Goal: Task Accomplishment & Management: Use online tool/utility

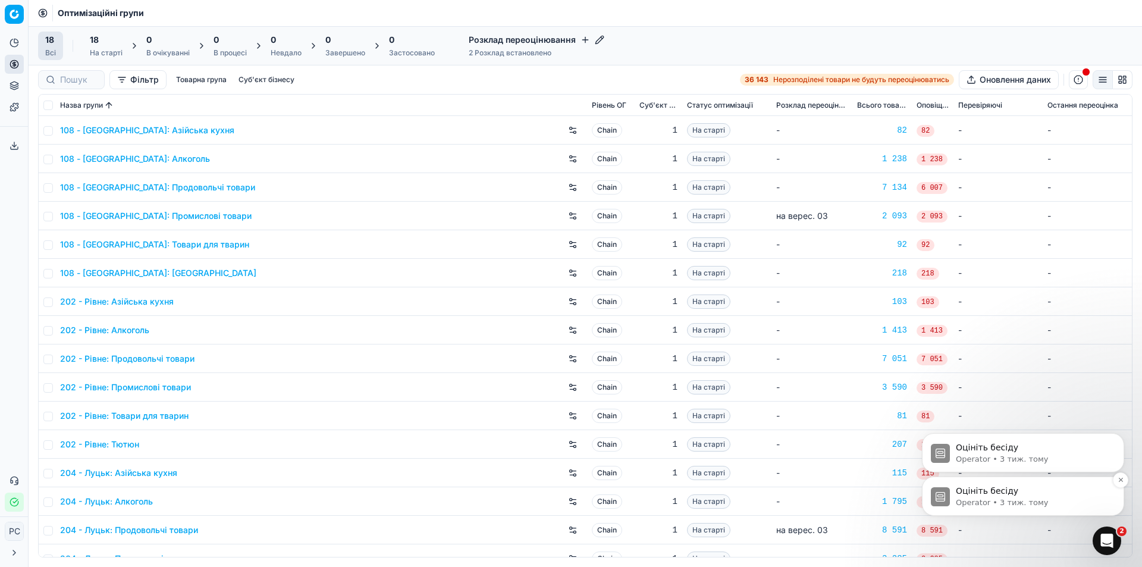
click at [962, 497] on p "Operator • 3 тиж. тому" at bounding box center [1033, 502] width 154 height 11
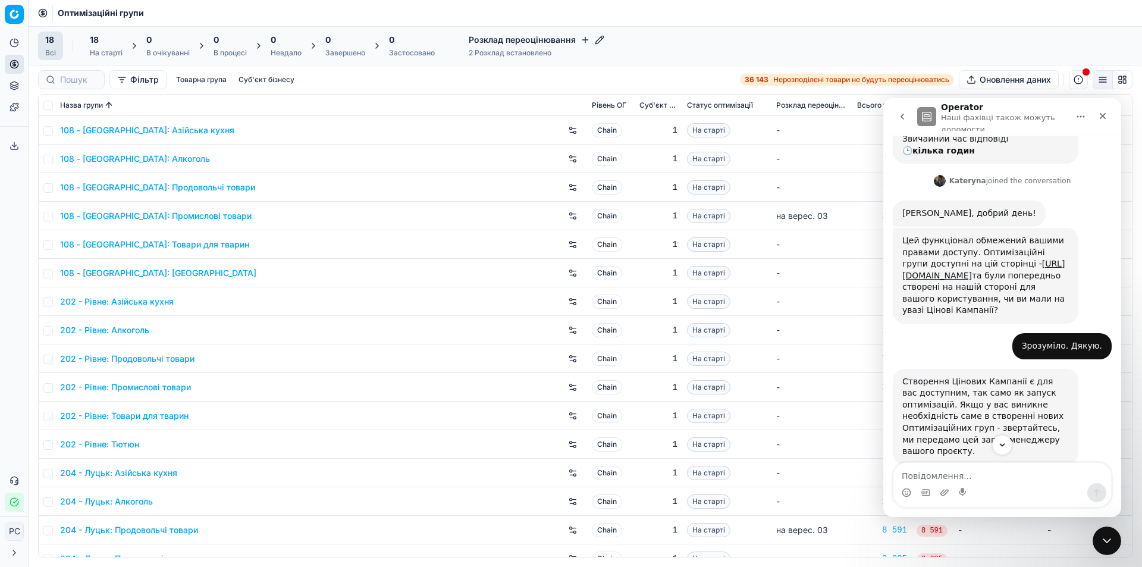
scroll to position [324, 0]
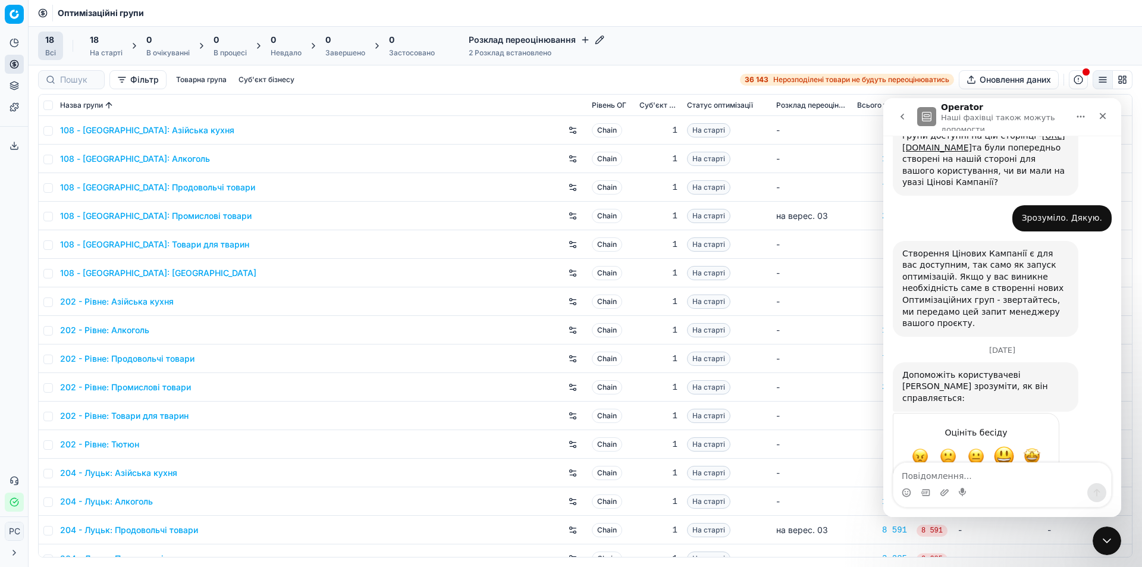
click at [1006, 446] on span "Добре" at bounding box center [1004, 456] width 21 height 21
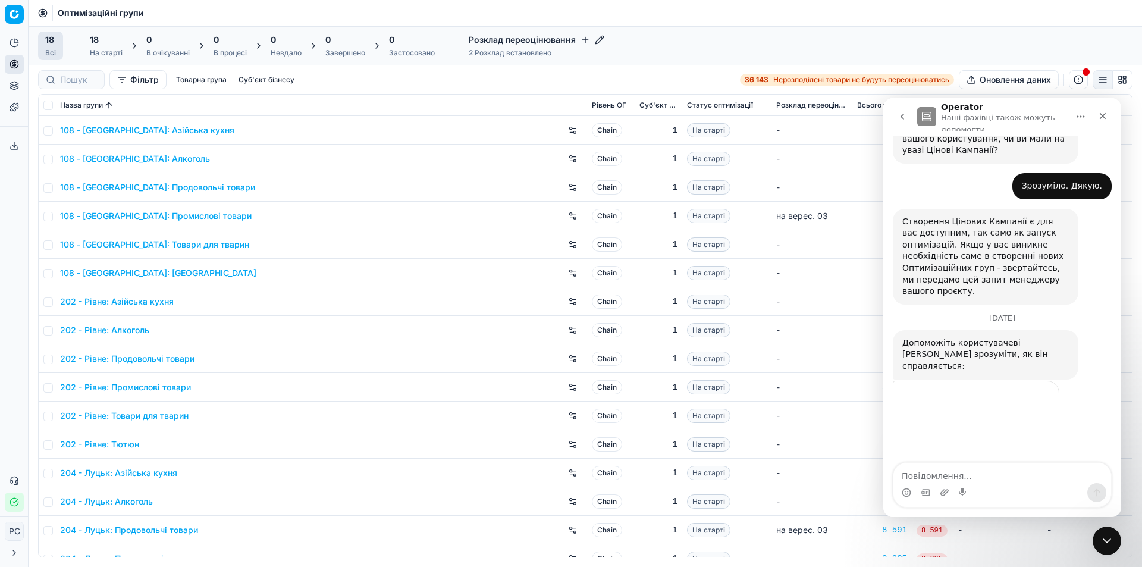
scroll to position [309, 0]
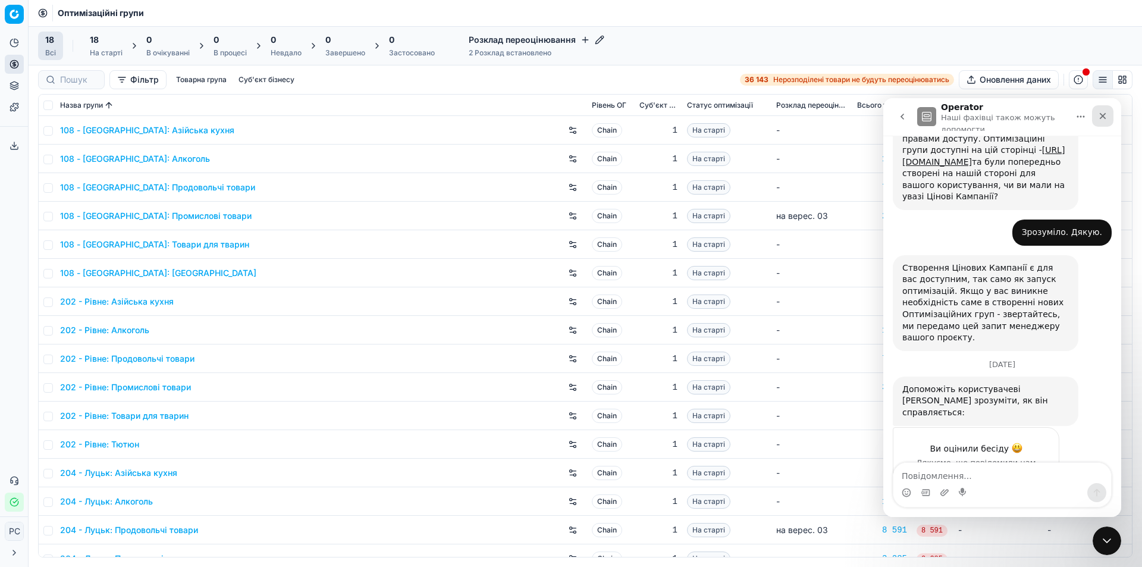
click at [1102, 114] on icon "Закрити" at bounding box center [1103, 116] width 10 height 10
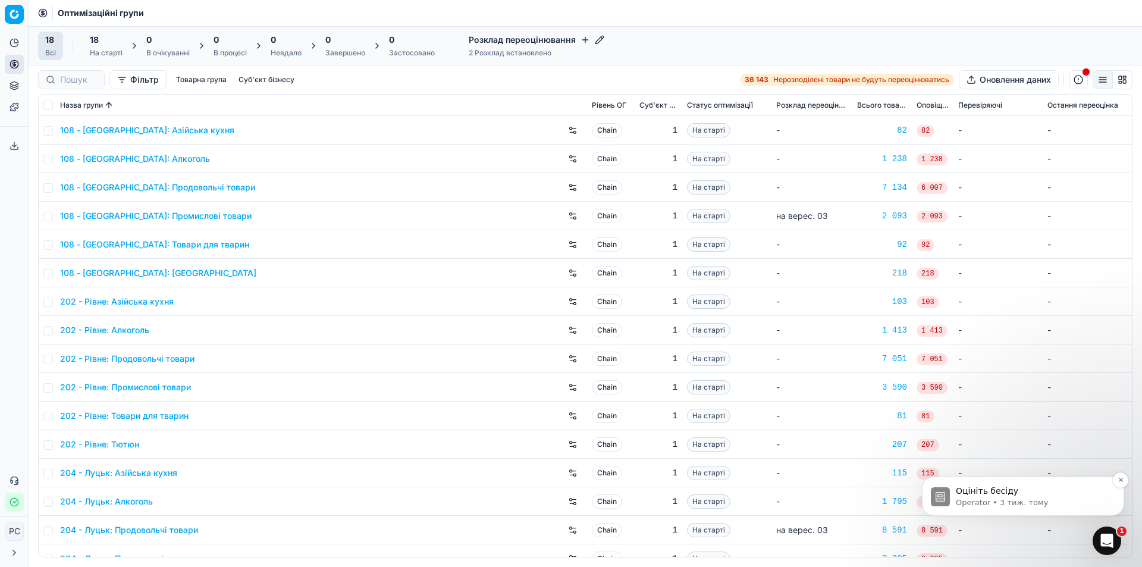
click at [993, 506] on p "Operator • 3 тиж. тому" at bounding box center [1033, 502] width 154 height 11
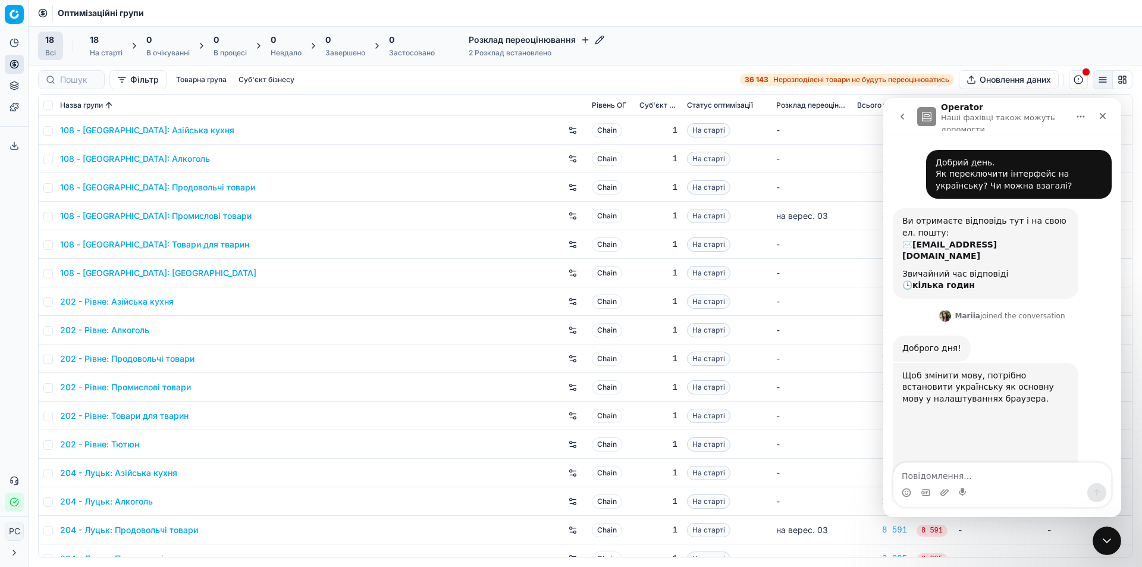
scroll to position [10, 0]
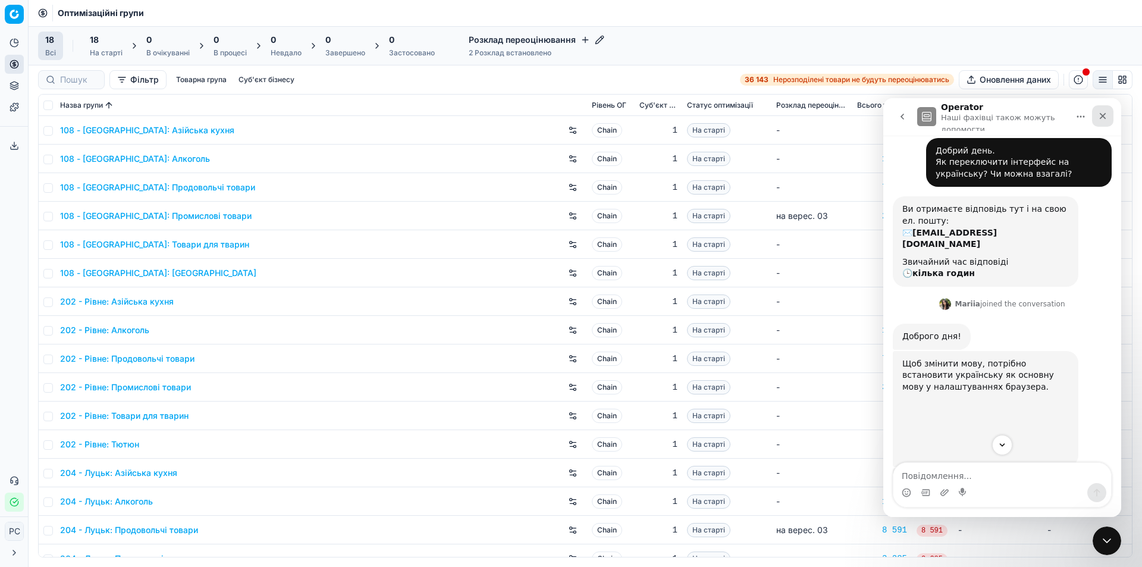
click at [1101, 112] on icon "Закрити" at bounding box center [1103, 116] width 10 height 10
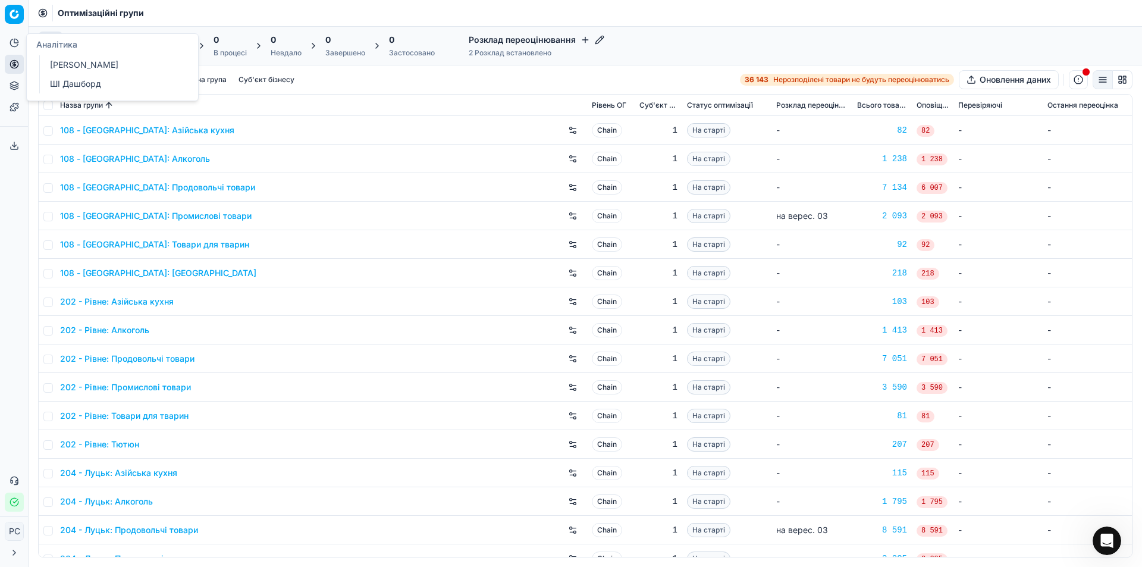
click at [13, 43] on icon at bounding box center [15, 43] width 10 height 10
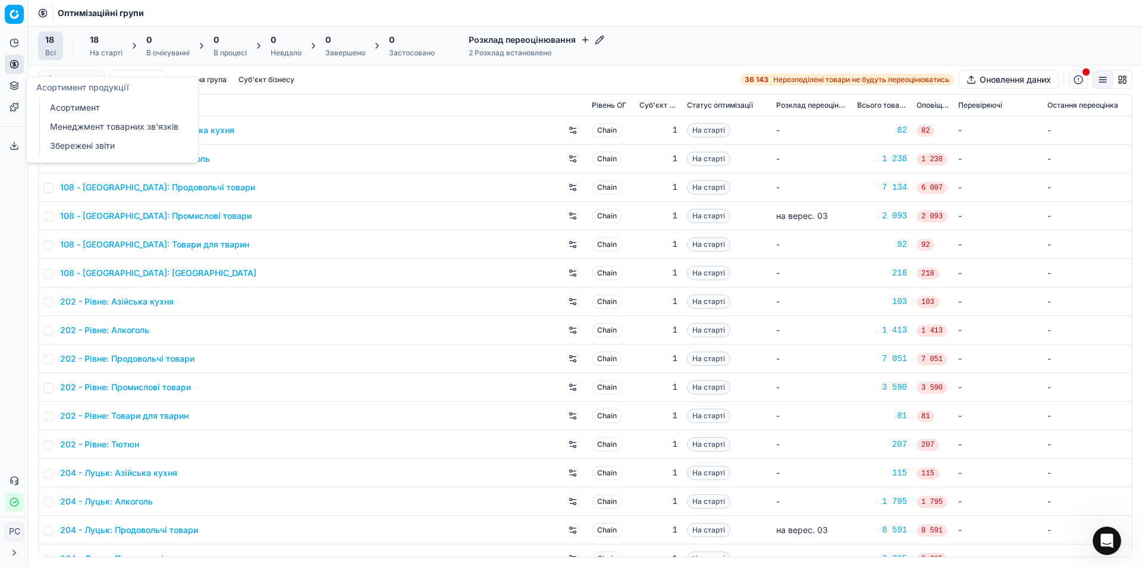
click at [55, 106] on link "Асортимент" at bounding box center [114, 107] width 139 height 17
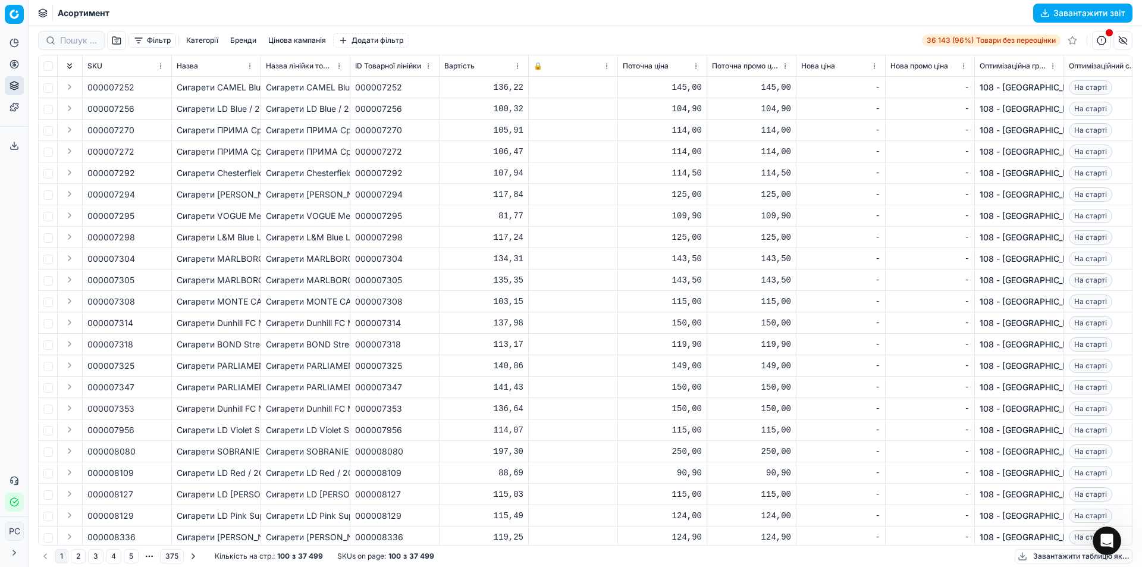
click at [17, 12] on html "Pricing platform Аналітика Цінова оптимізація Асортимент продукції Шаблони Серв…" at bounding box center [571, 283] width 1142 height 567
click at [329, 117] on html "Pricing platform Аналітика Цінова оптимізація Асортимент продукції Шаблони Серв…" at bounding box center [571, 283] width 1142 height 567
click at [17, 46] on icon at bounding box center [15, 43] width 10 height 10
click at [15, 67] on icon at bounding box center [15, 65] width 10 height 10
click at [63, 83] on link "Оптимізаційні групи" at bounding box center [114, 86] width 139 height 17
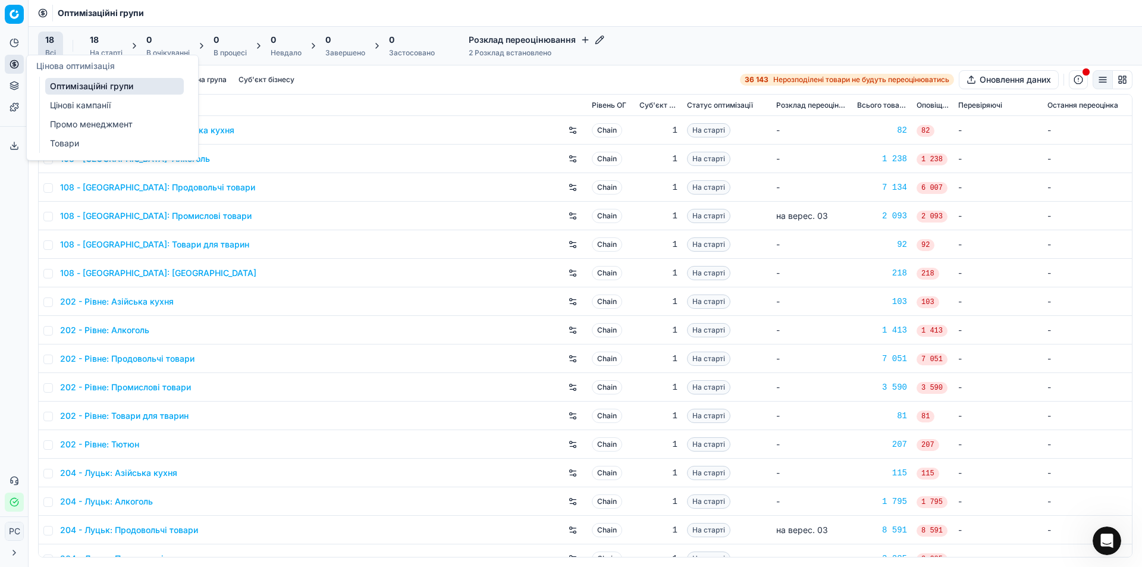
click at [64, 105] on link "Цінові кампанії" at bounding box center [114, 105] width 139 height 17
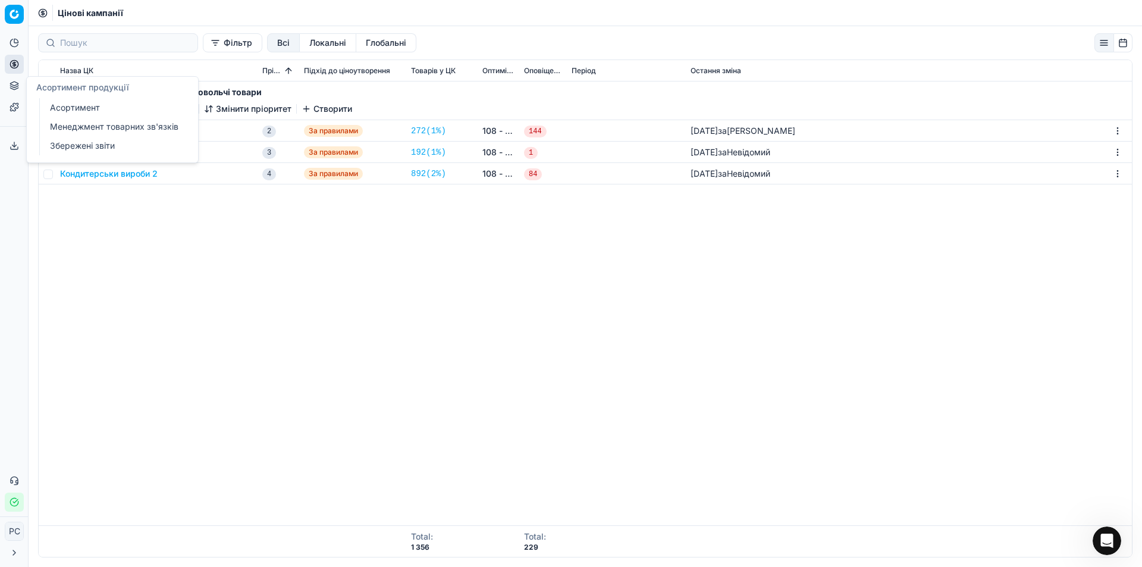
click at [19, 83] on button "Асортимент продукції" at bounding box center [14, 85] width 19 height 19
click at [83, 82] on link "Оптимізаційні групи" at bounding box center [114, 86] width 139 height 17
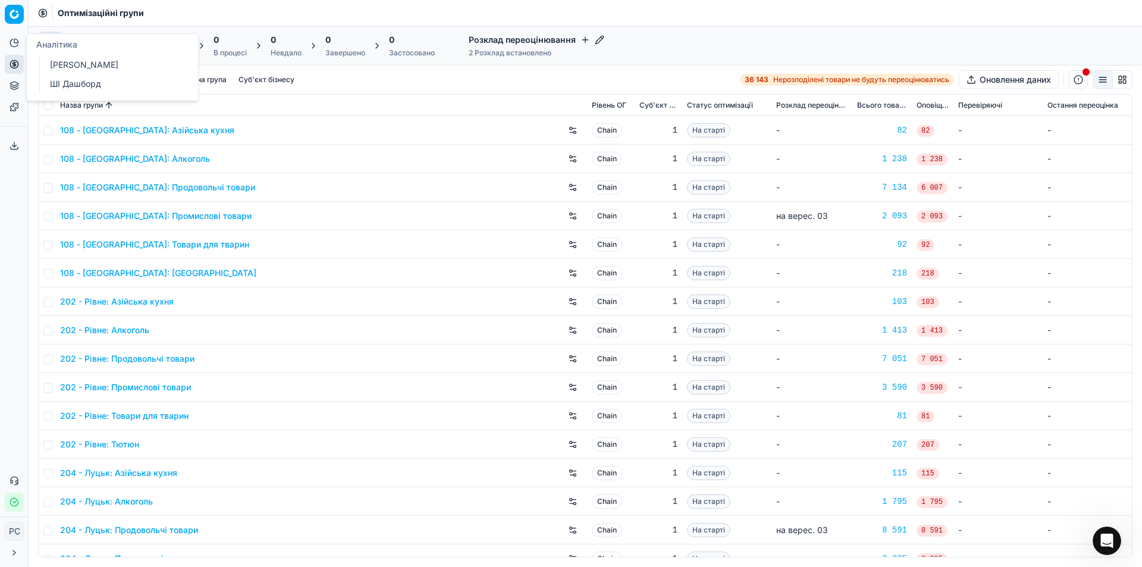
click at [14, 40] on icon at bounding box center [16, 41] width 4 height 4
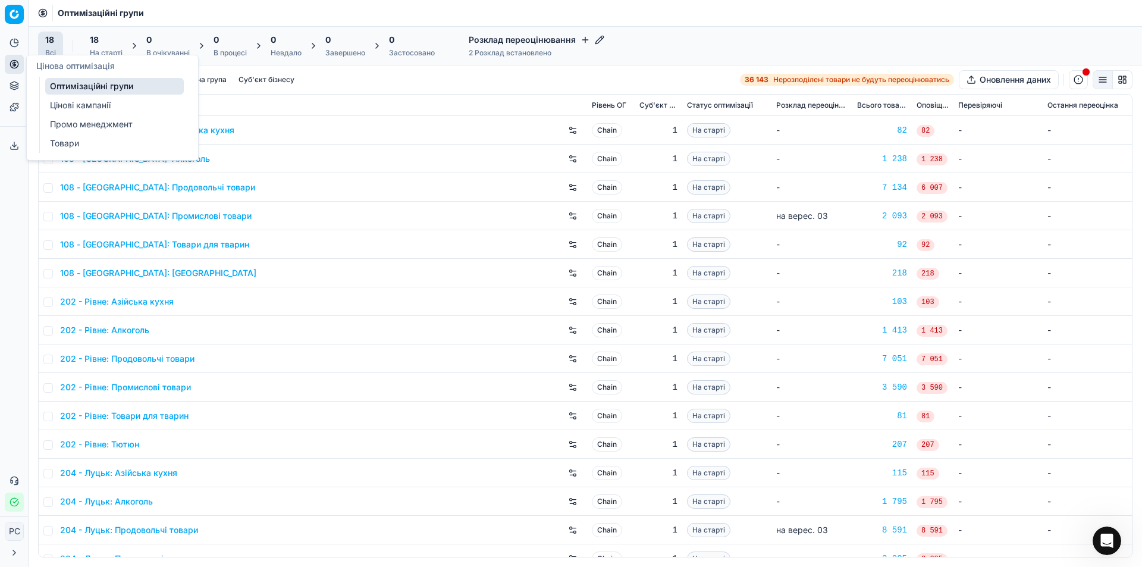
click at [55, 101] on link "Цінові кампанії" at bounding box center [114, 105] width 139 height 17
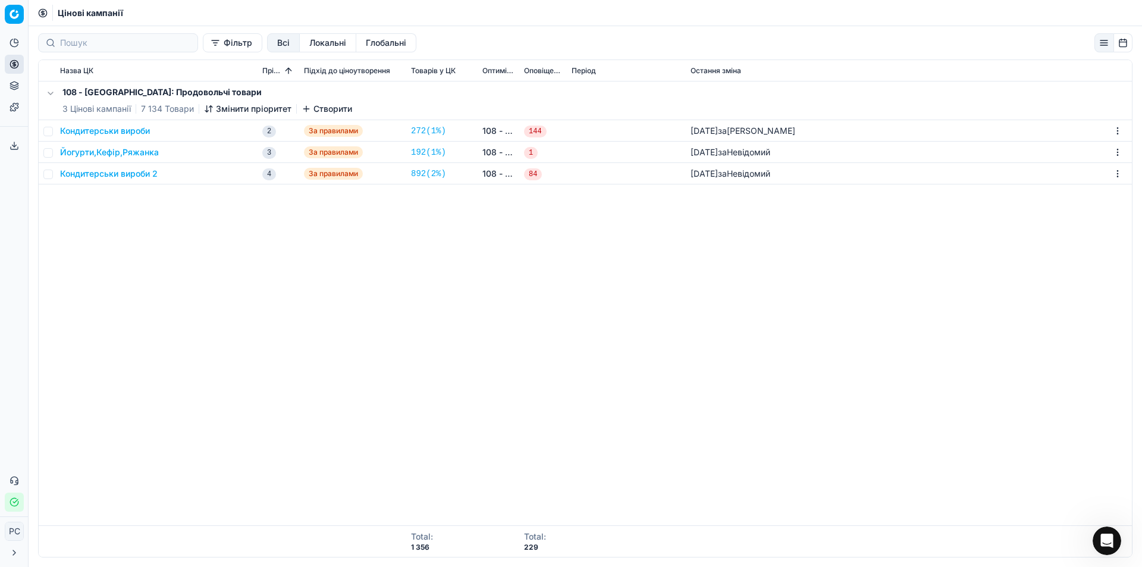
click at [1100, 42] on button "button" at bounding box center [1105, 42] width 20 height 19
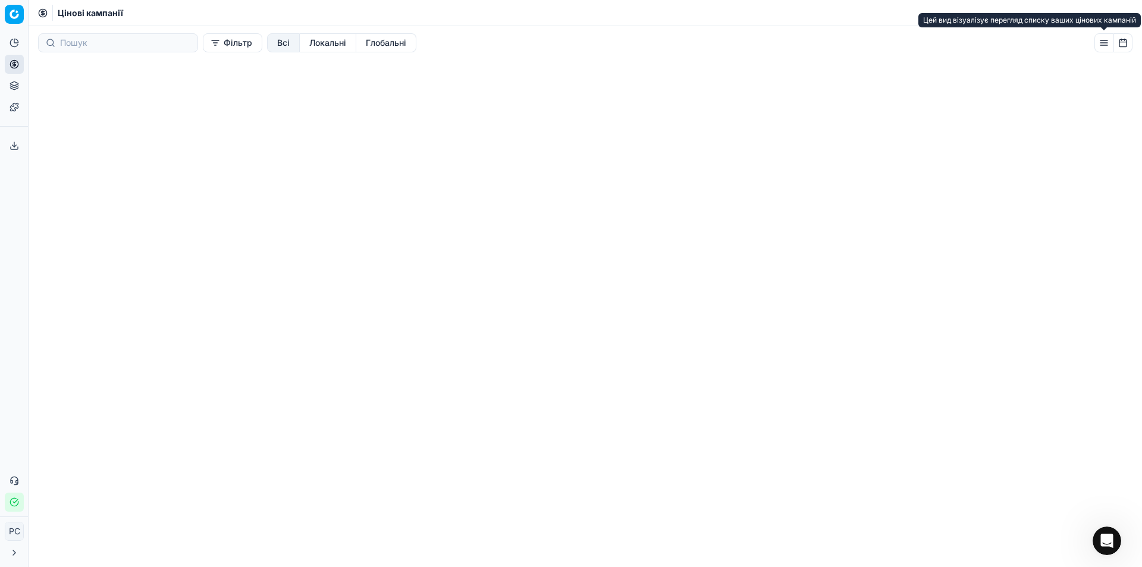
click at [1101, 42] on button "button" at bounding box center [1105, 42] width 20 height 19
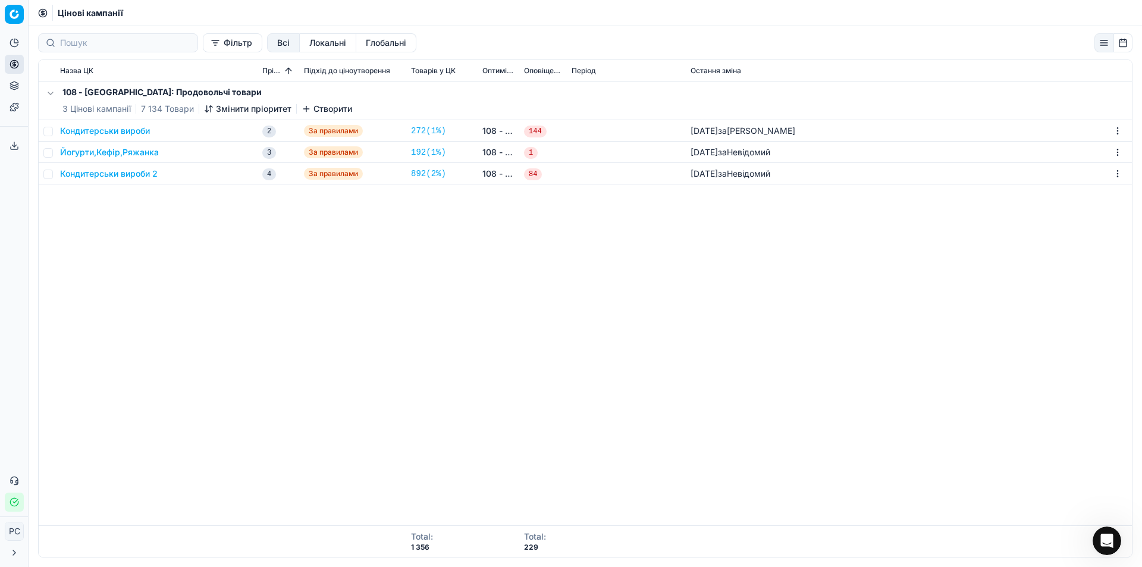
click at [320, 109] on button "Створити" at bounding box center [327, 109] width 51 height 12
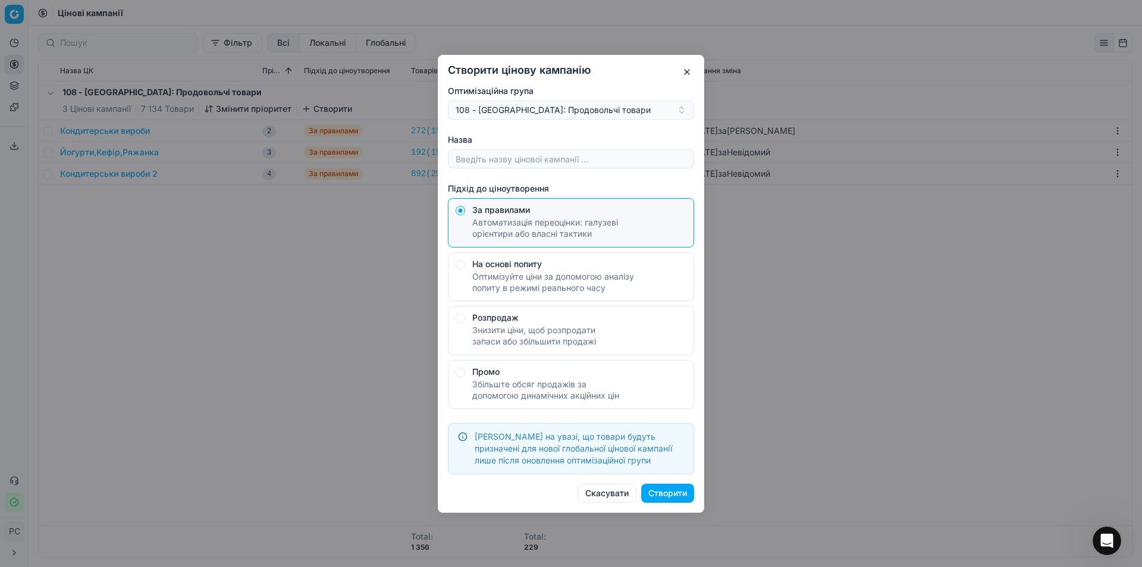
click at [550, 271] on div "Оптимізуйте ціни за допомогою аналізу попиту в режимі реального часу" at bounding box center [579, 281] width 214 height 23
click at [465, 215] on button "На основі попиту Оптимізуйте ціни за допомогою аналізу попиту в режимі реальног…" at bounding box center [461, 211] width 10 height 10
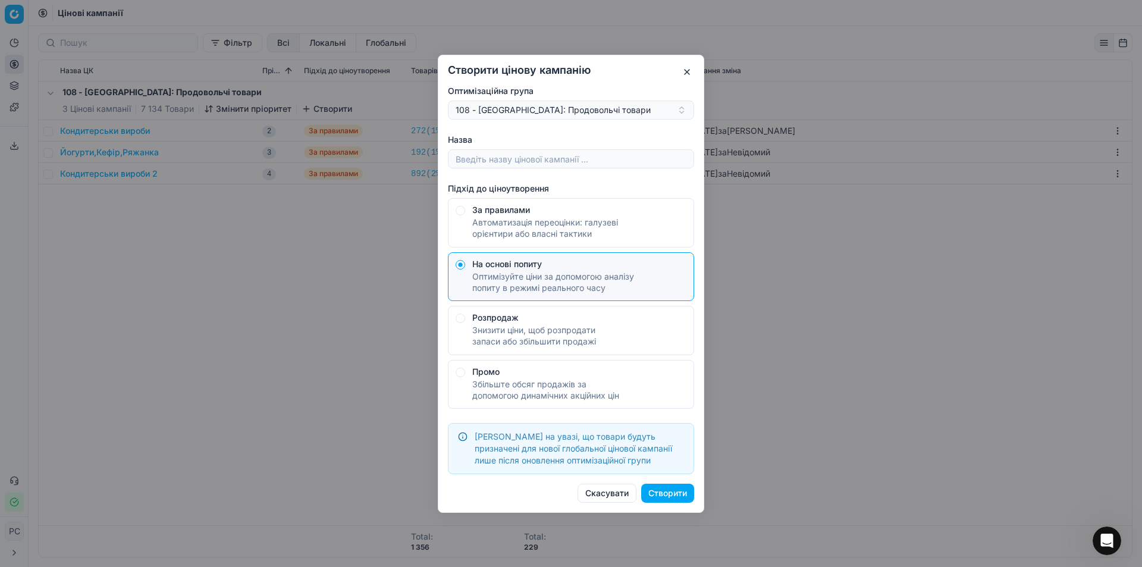
click at [558, 226] on div "Автоматизація переоцінки: галузеві орієнтири або власні тактики" at bounding box center [579, 228] width 214 height 23
click at [465, 215] on button "За правилами Автоматизація переоцінки: галузеві орієнтири або власні тактики" at bounding box center [461, 211] width 10 height 10
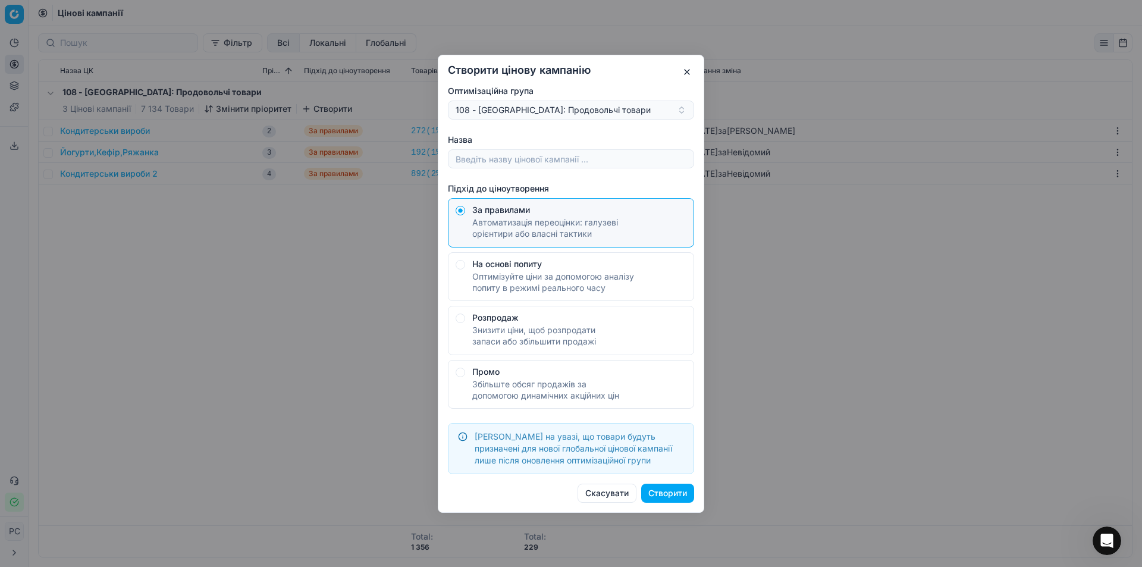
click at [662, 492] on button "Створити" at bounding box center [667, 493] width 53 height 19
type input "N"
type input "Тест 1"
click at [663, 489] on button "Створити" at bounding box center [667, 493] width 53 height 19
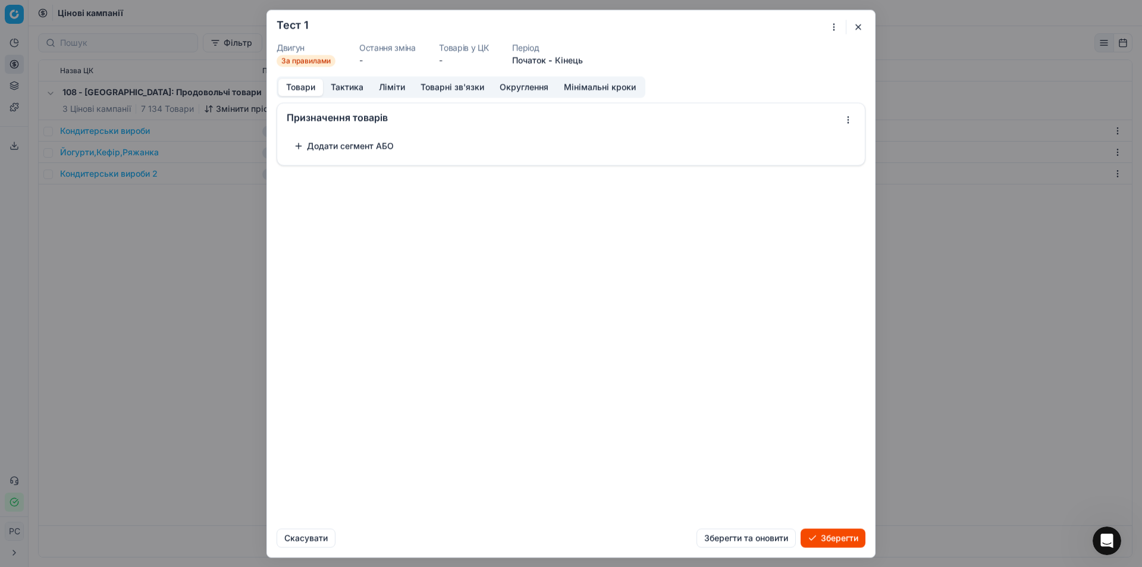
click at [345, 138] on button "Додати сегмент АБО" at bounding box center [344, 145] width 114 height 19
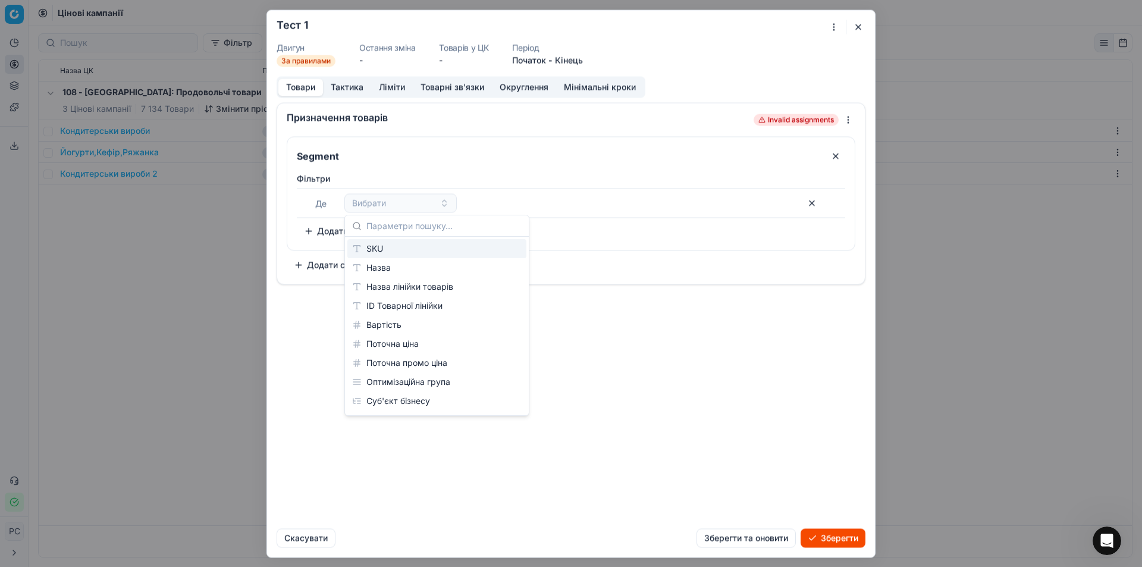
click at [298, 82] on button "Товари" at bounding box center [300, 87] width 45 height 17
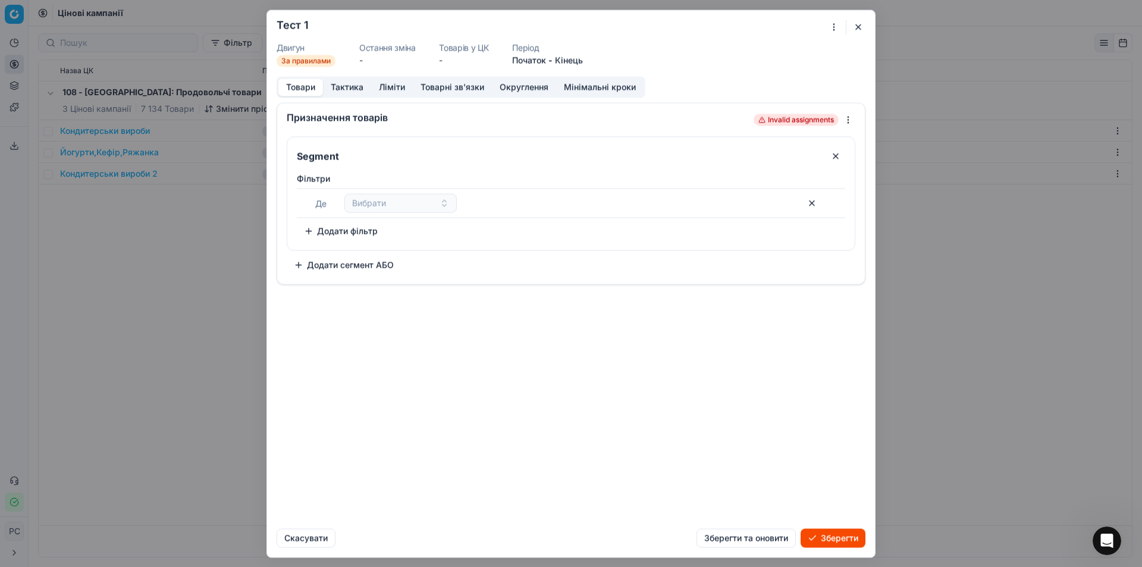
click at [298, 84] on button "Товари" at bounding box center [300, 87] width 45 height 17
click at [375, 210] on button "Вибрати" at bounding box center [401, 202] width 112 height 19
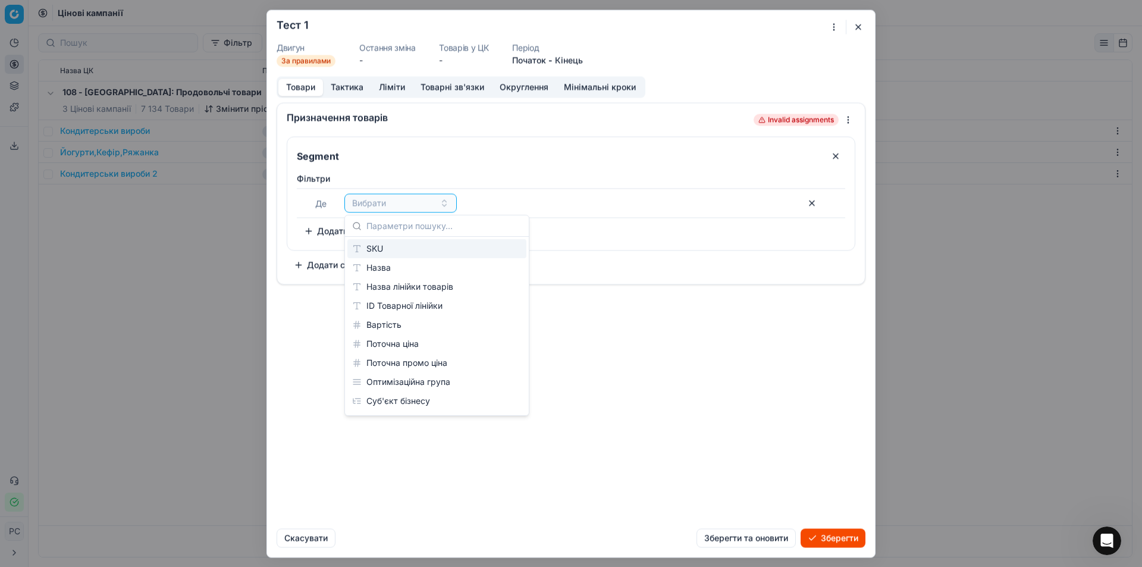
click at [383, 248] on div "SKU" at bounding box center [437, 248] width 179 height 19
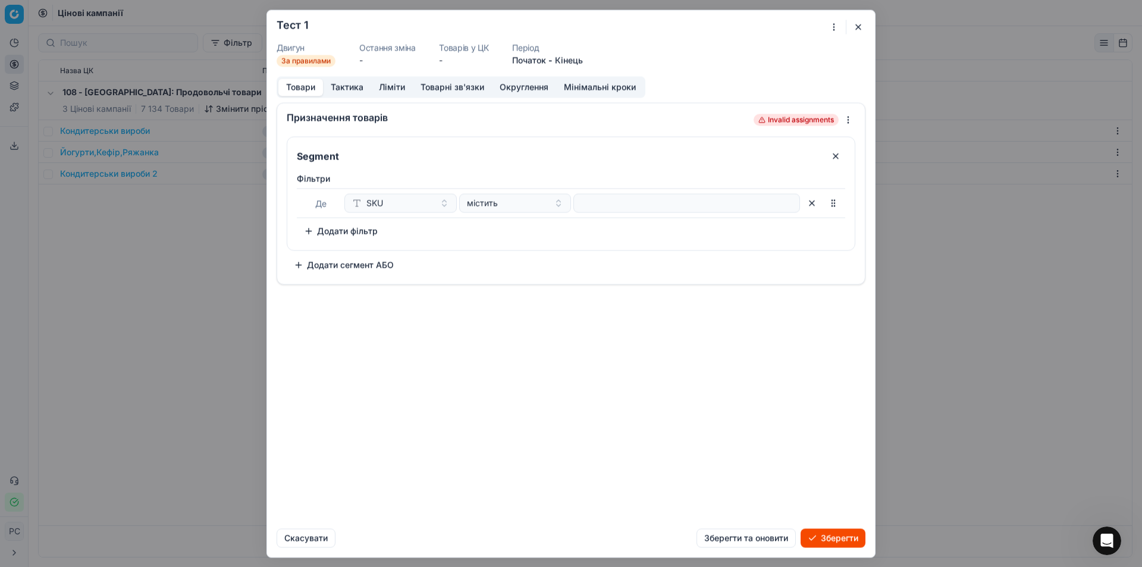
click at [600, 315] on div "Призначення товарів Invalid assignments Segment Фiльтри Де SKU містить To pick …" at bounding box center [571, 310] width 608 height 417
click at [384, 203] on div "SKU" at bounding box center [393, 203] width 83 height 12
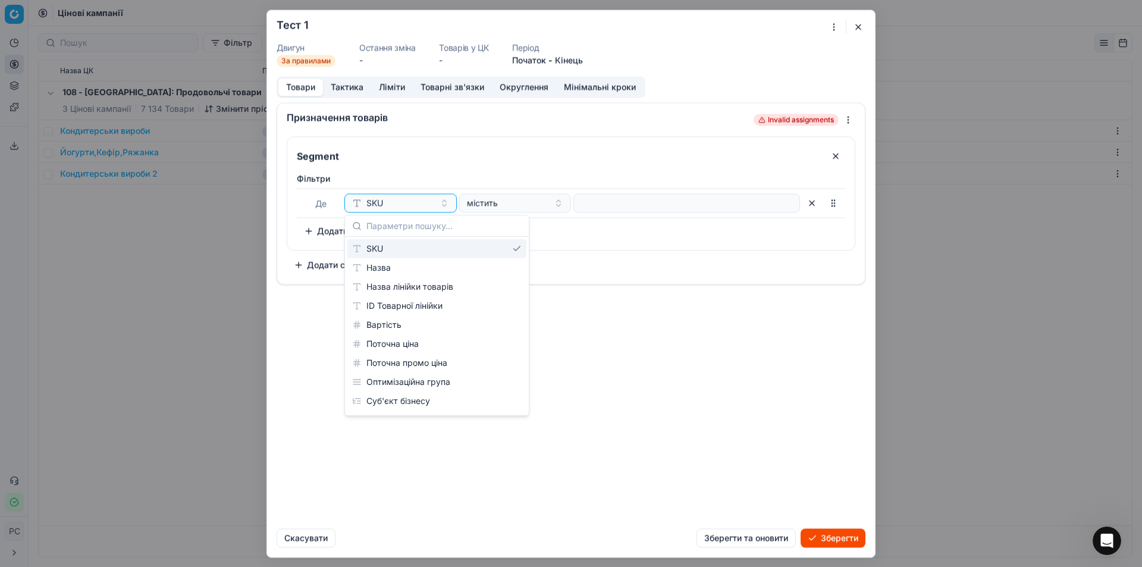
click at [455, 171] on div "Фiльтри Де SKU містить To pick up a sortable item, press space or enter. While …" at bounding box center [571, 209] width 568 height 82
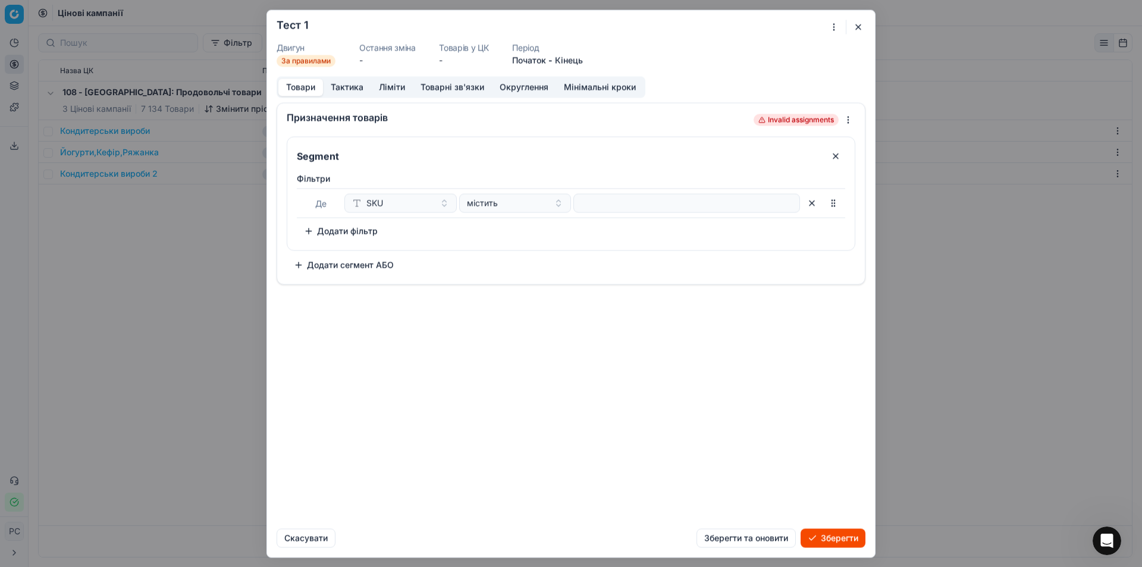
click at [831, 156] on button "button" at bounding box center [836, 155] width 19 height 19
click at [310, 84] on button "Товари" at bounding box center [300, 87] width 45 height 17
click at [353, 89] on button "Тактика" at bounding box center [347, 87] width 48 height 17
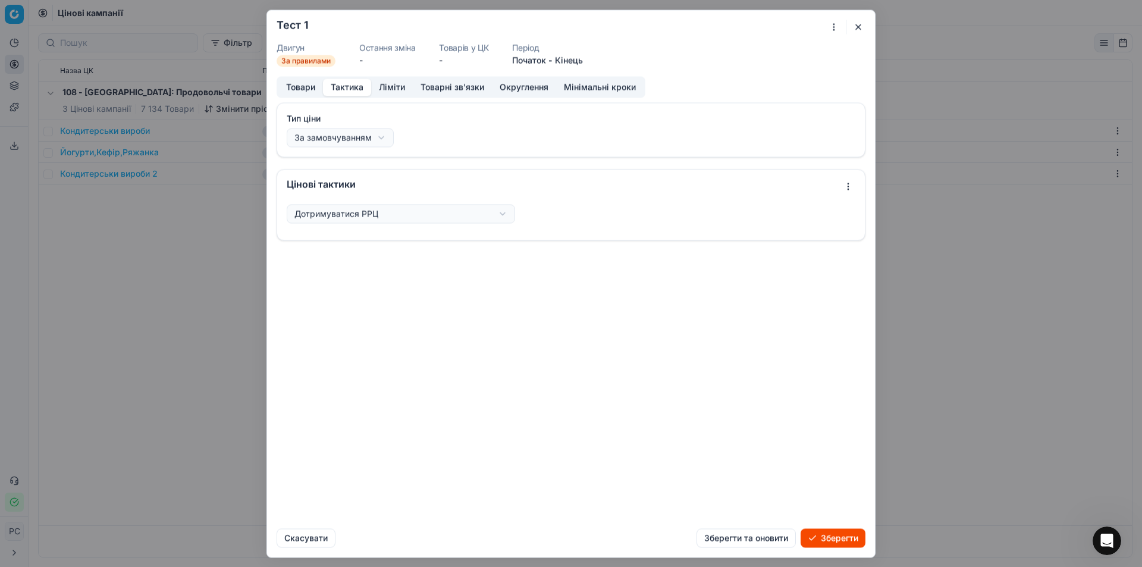
click at [408, 87] on button "Ліміти" at bounding box center [392, 87] width 42 height 17
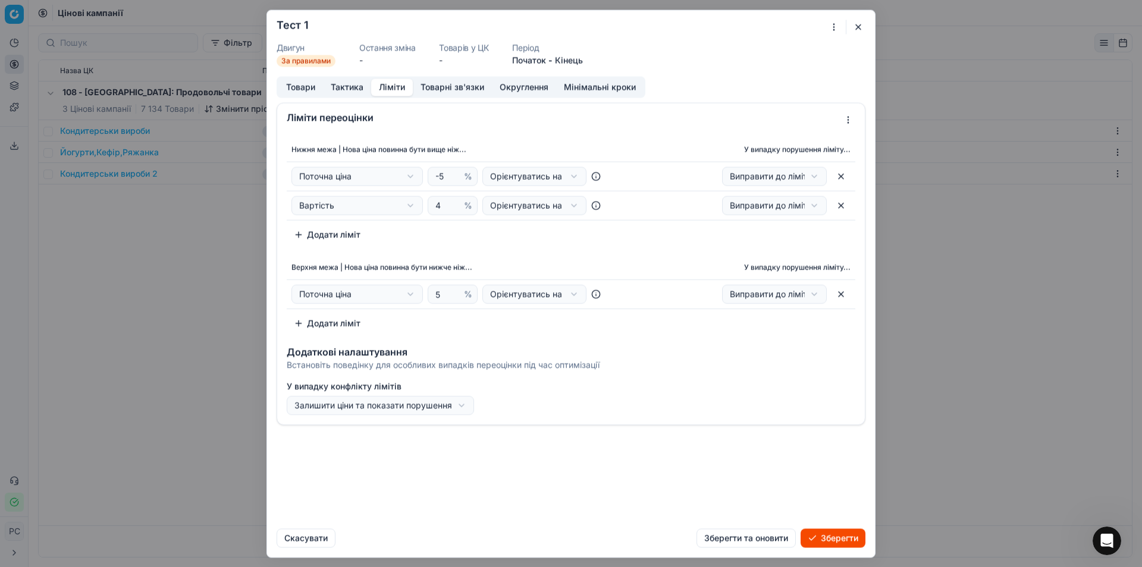
click at [431, 87] on button "Товарні зв'язки" at bounding box center [452, 87] width 79 height 17
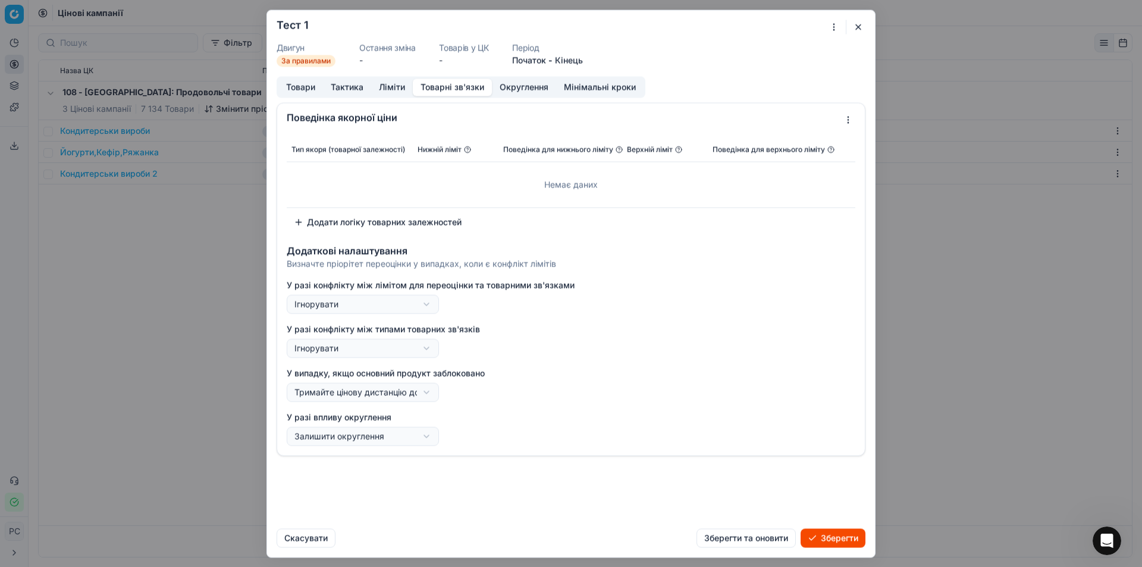
click at [525, 90] on button "Округлення" at bounding box center [524, 87] width 64 height 17
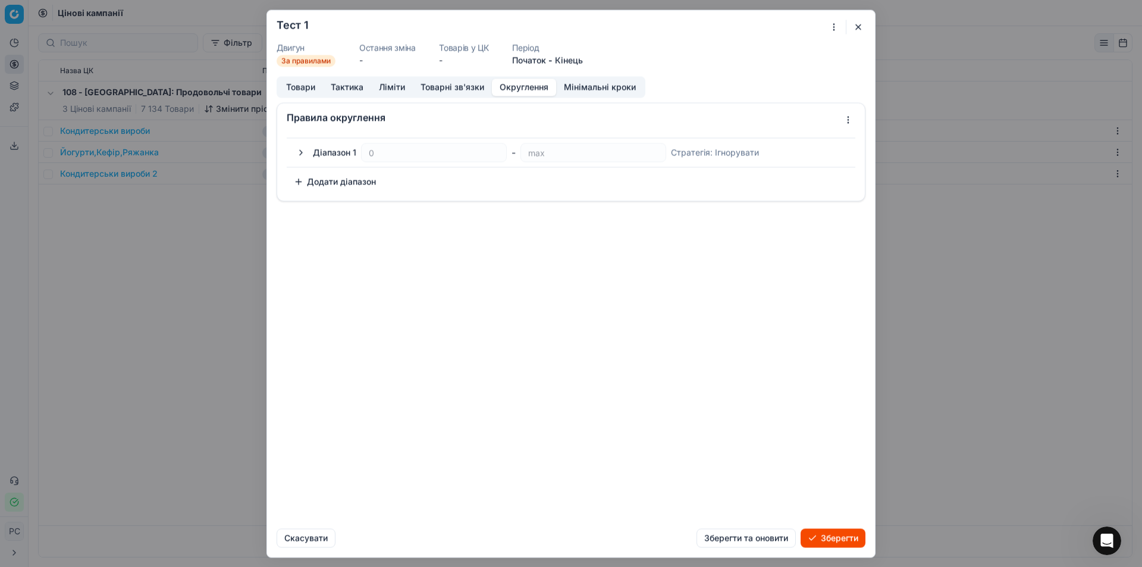
click at [590, 85] on button "Мінімальні кроки" at bounding box center [599, 87] width 87 height 17
click at [308, 89] on button "Товари" at bounding box center [300, 87] width 45 height 17
click at [348, 143] on button "Додати сегмент АБО" at bounding box center [344, 145] width 114 height 19
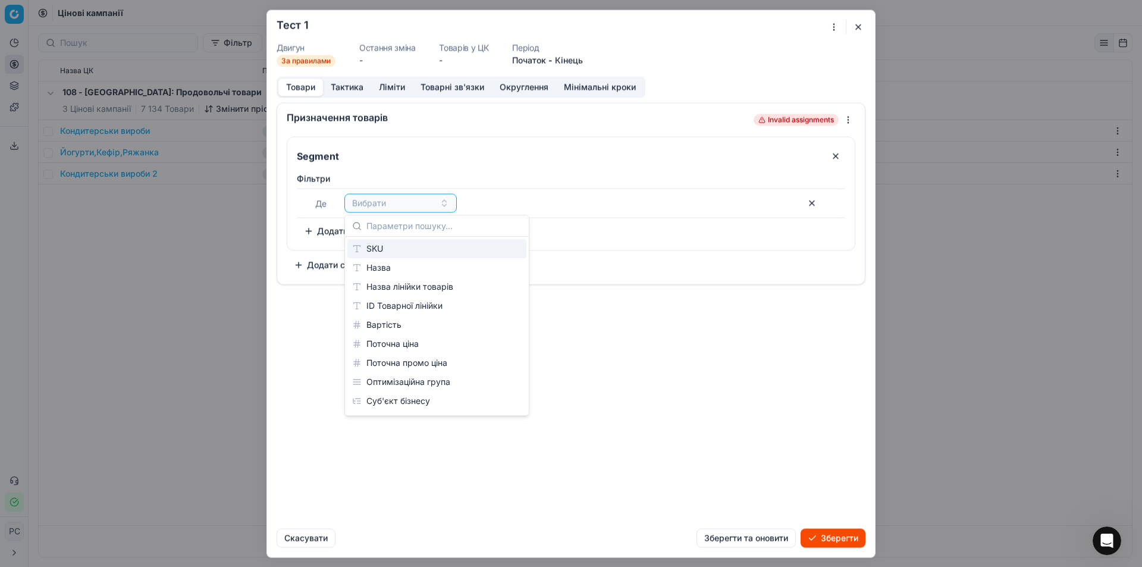
click at [391, 248] on div "SKU" at bounding box center [437, 248] width 179 height 19
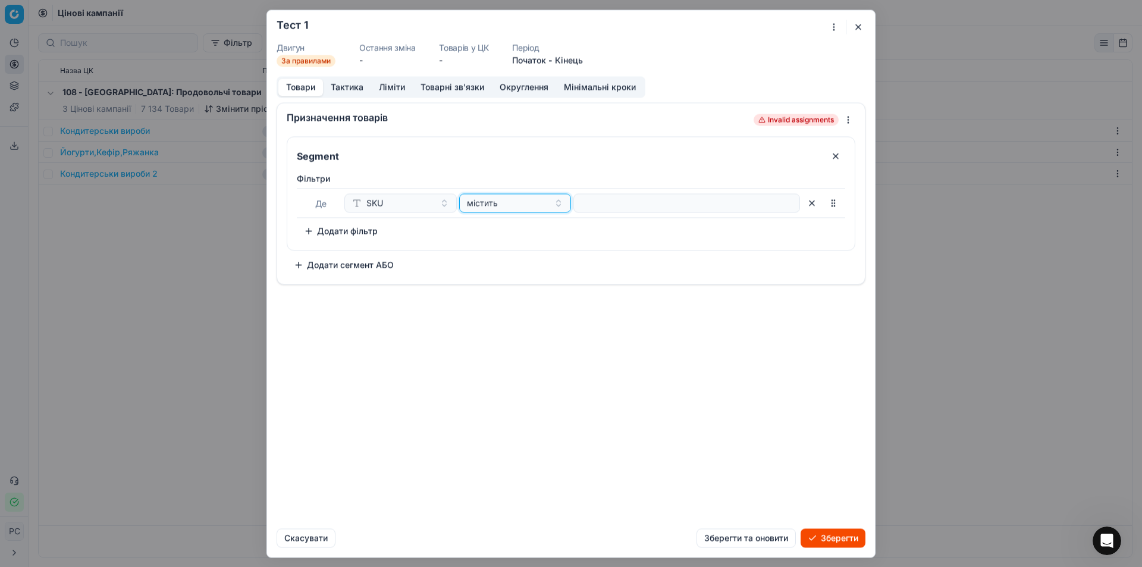
click at [501, 205] on div "містить" at bounding box center [508, 203] width 83 height 12
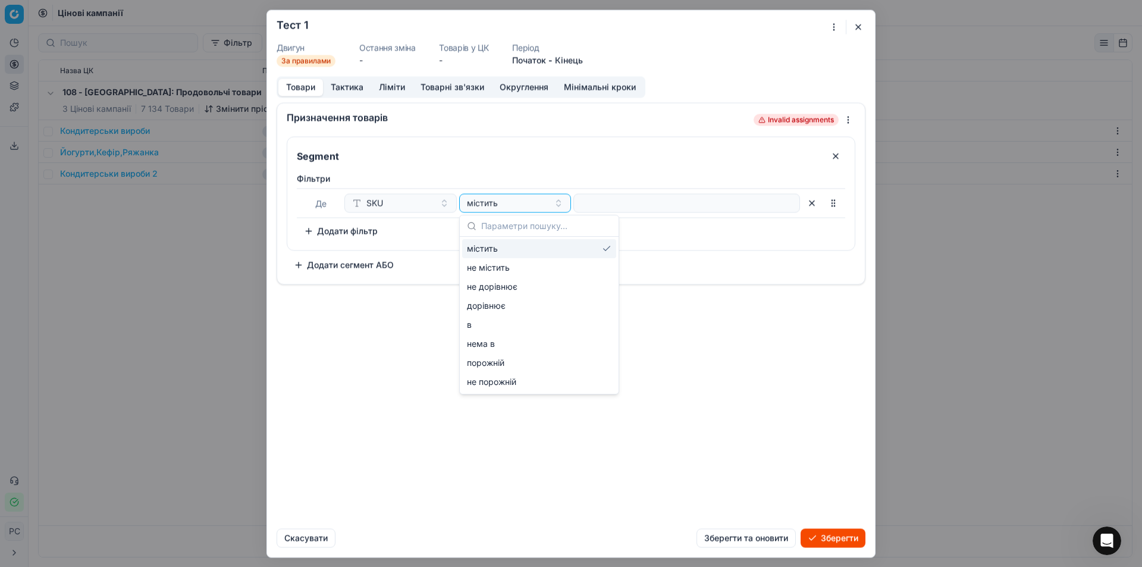
click at [690, 214] on div "Де SKU містить" at bounding box center [571, 203] width 549 height 30
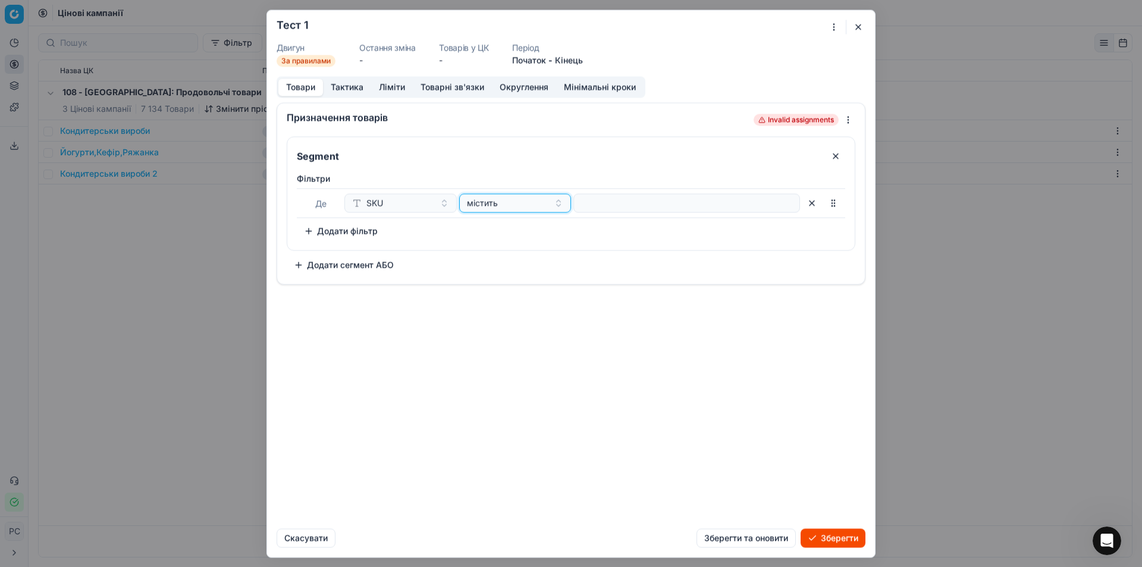
click at [552, 204] on button "містить" at bounding box center [515, 202] width 112 height 19
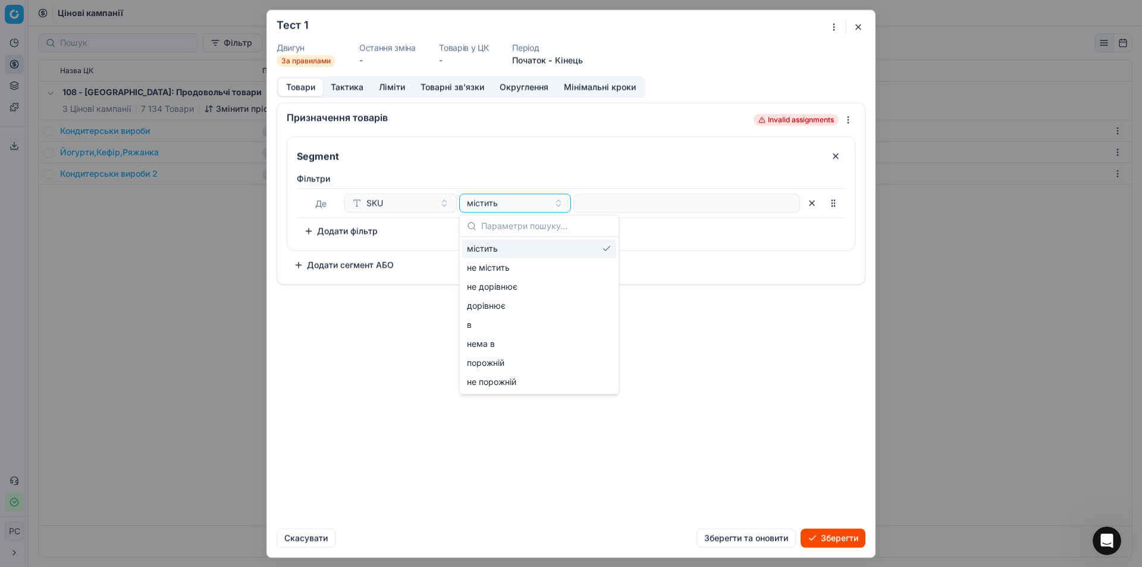
click at [367, 261] on button "Додати сегмент АБО" at bounding box center [344, 264] width 114 height 19
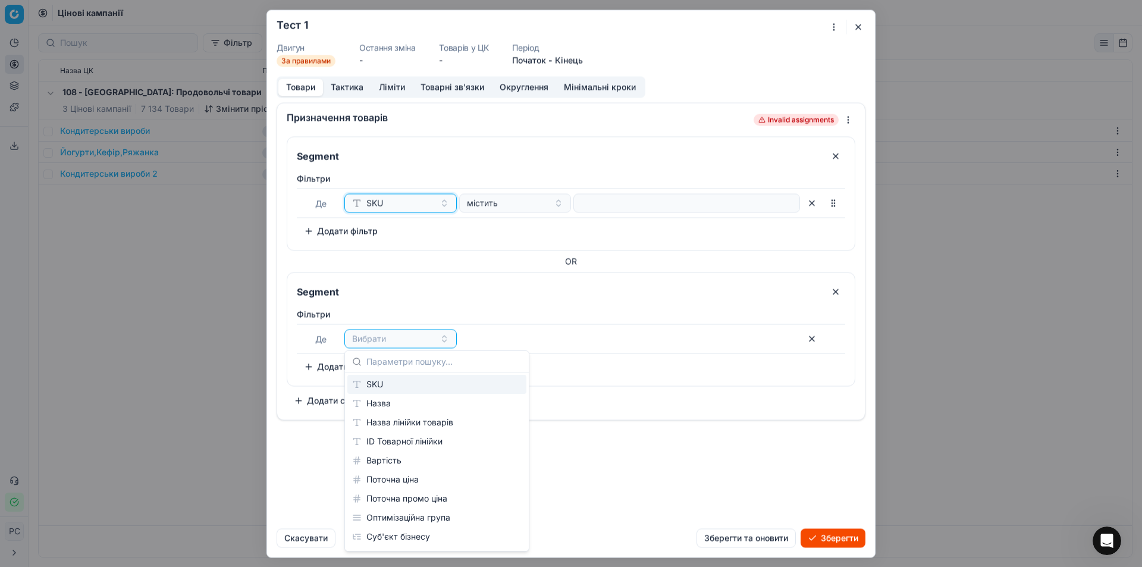
click at [363, 203] on div "SKU" at bounding box center [367, 203] width 31 height 12
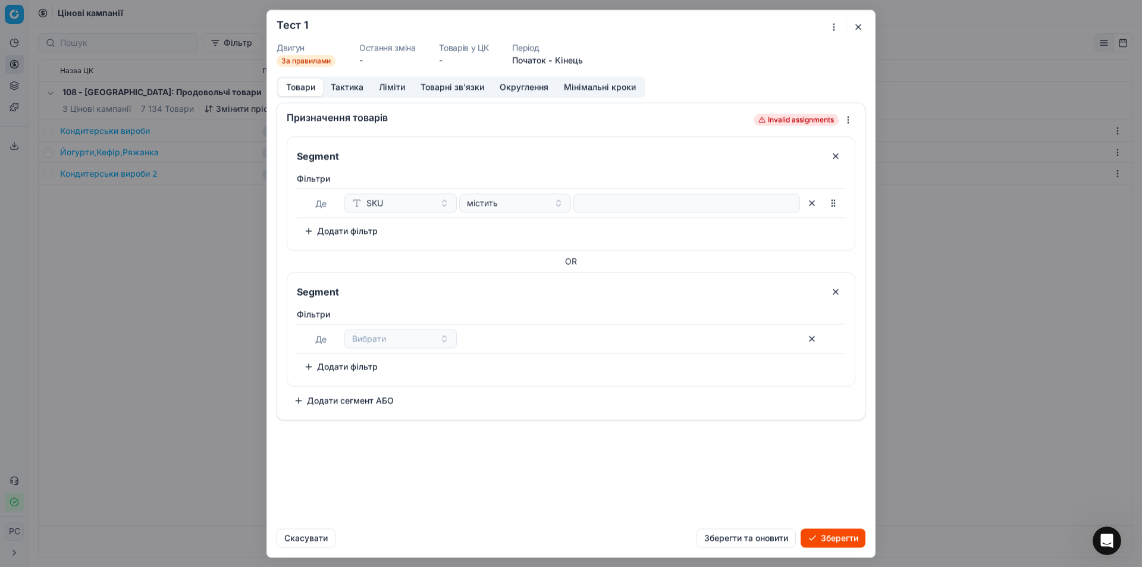
click at [552, 358] on div "Фiльтри Де Вибрати To pick up a sortable item, press space or enter. While drag…" at bounding box center [571, 342] width 549 height 68
click at [839, 292] on button "button" at bounding box center [836, 291] width 19 height 19
click at [837, 160] on button "button" at bounding box center [836, 155] width 19 height 19
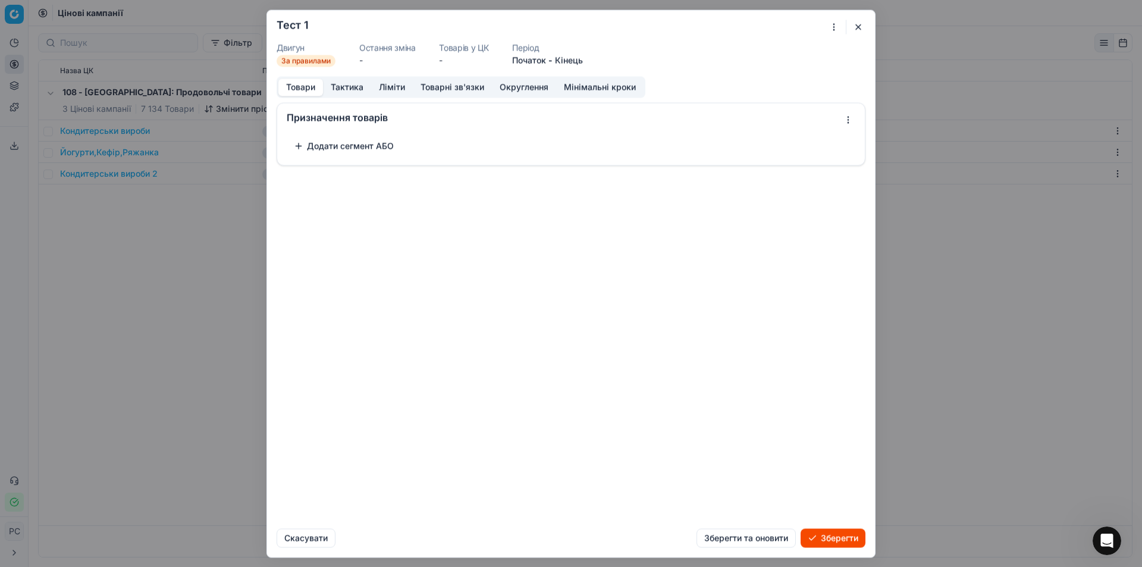
click at [848, 122] on div "Ми зберігаємо налаштування ЦК. Будь ласка, зачекайте, це може зайняти декілька …" at bounding box center [571, 283] width 1142 height 567
click at [825, 144] on div "Use template" at bounding box center [815, 141] width 76 height 19
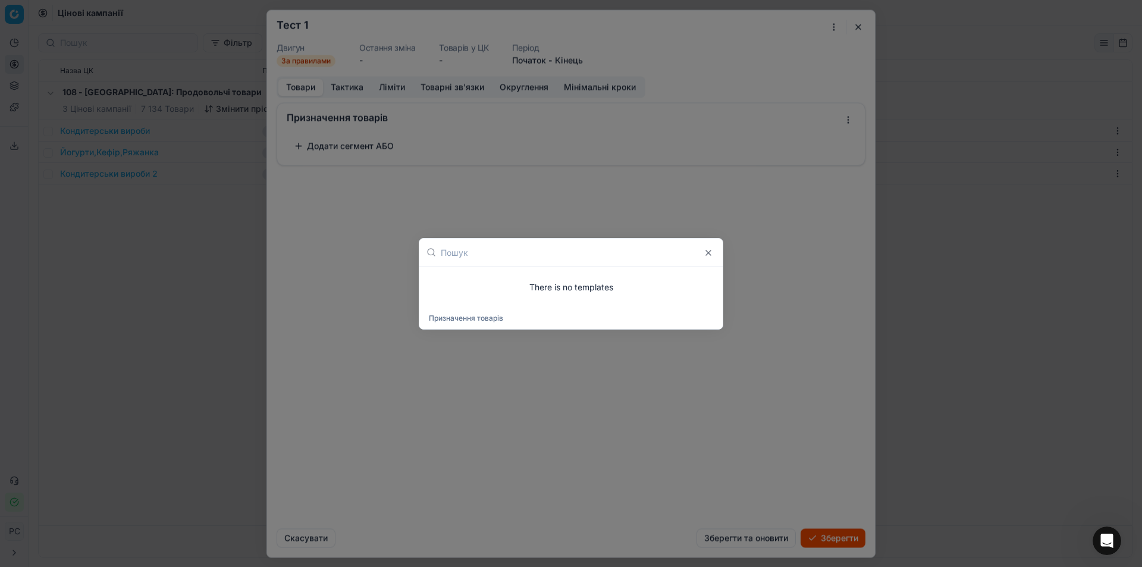
click at [711, 259] on input "text" at bounding box center [578, 252] width 275 height 29
click at [711, 254] on button "Close" at bounding box center [709, 253] width 10 height 10
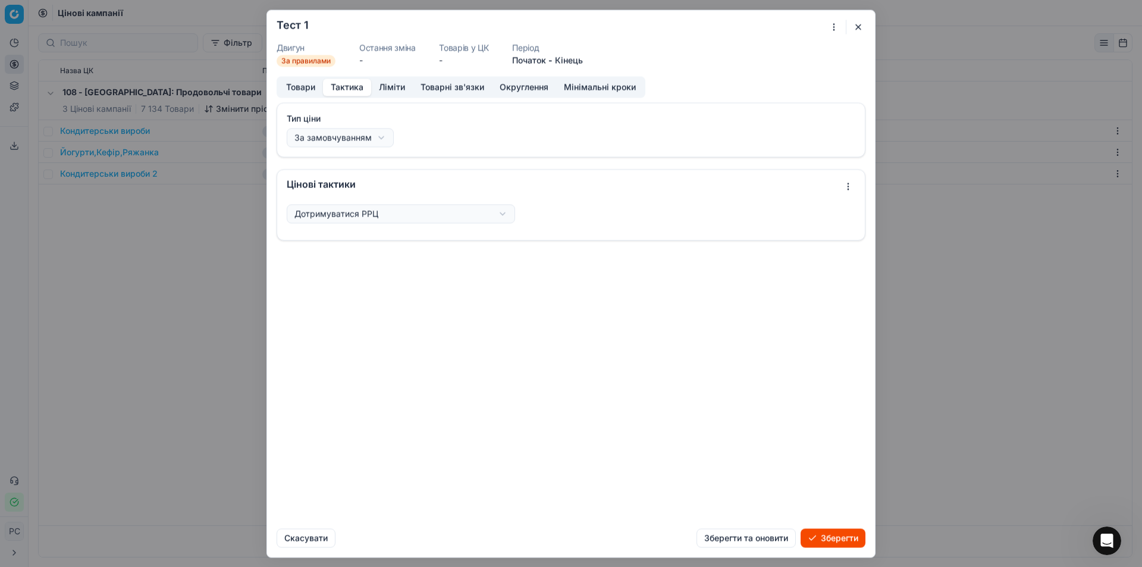
click at [338, 89] on button "Тактика" at bounding box center [347, 87] width 48 height 17
click at [358, 214] on div "Ми зберігаємо налаштування ЦК. Будь ласка, зачекайте, це може зайняти декілька …" at bounding box center [571, 283] width 1142 height 567
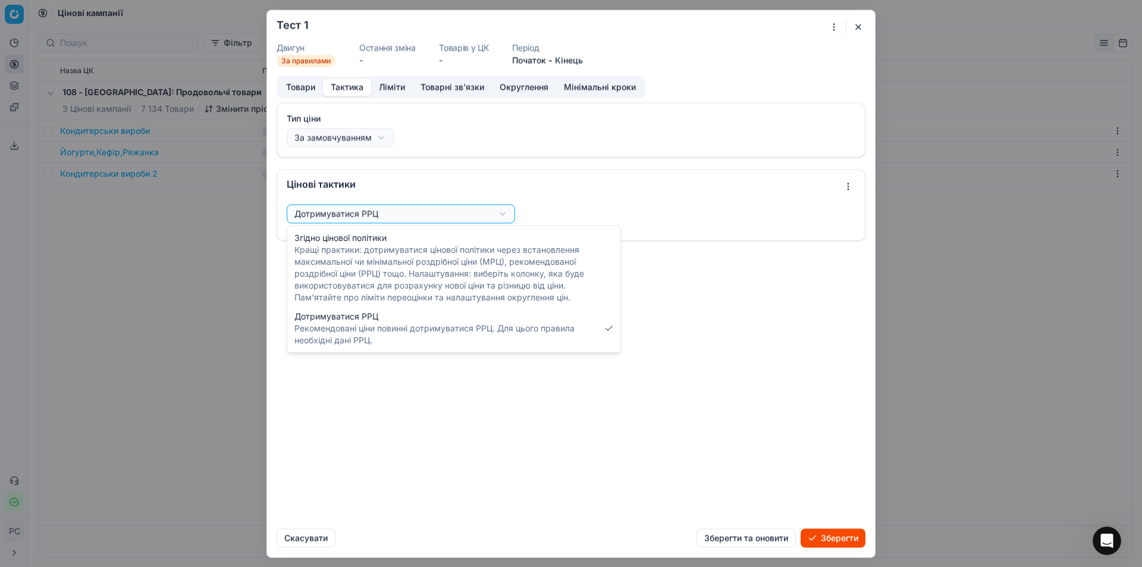
click at [393, 181] on div "Ми зберігаємо налаштування ЦК. Будь ласка, зачекайте, це може зайняти декілька …" at bounding box center [571, 283] width 1142 height 567
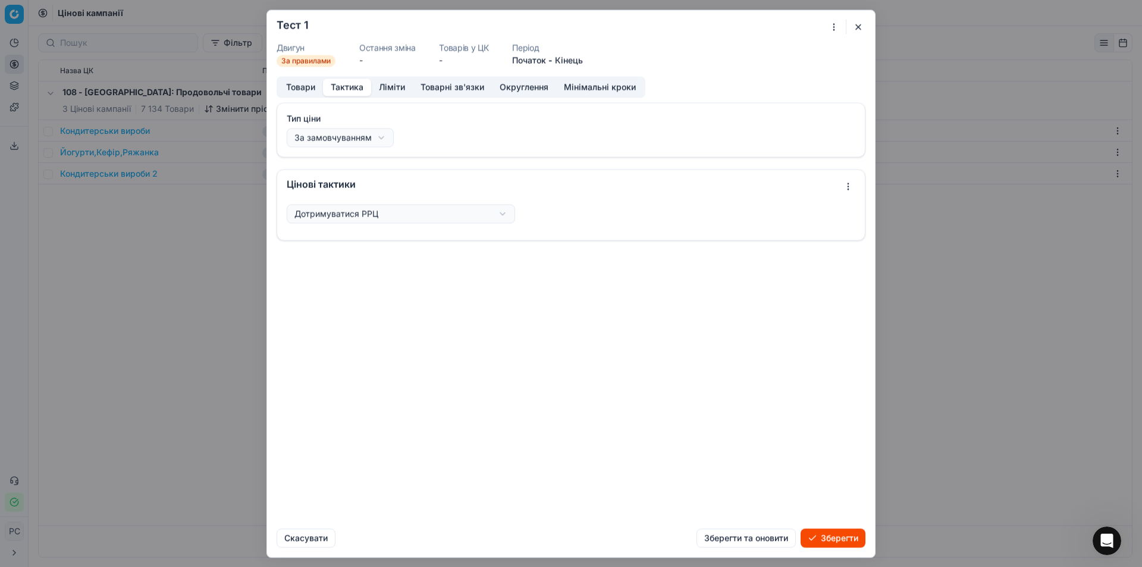
click at [368, 83] on button "Тактика" at bounding box center [347, 87] width 48 height 17
click at [360, 88] on button "Тактика" at bounding box center [347, 87] width 48 height 17
click at [408, 84] on button "Ліміти" at bounding box center [392, 87] width 42 height 17
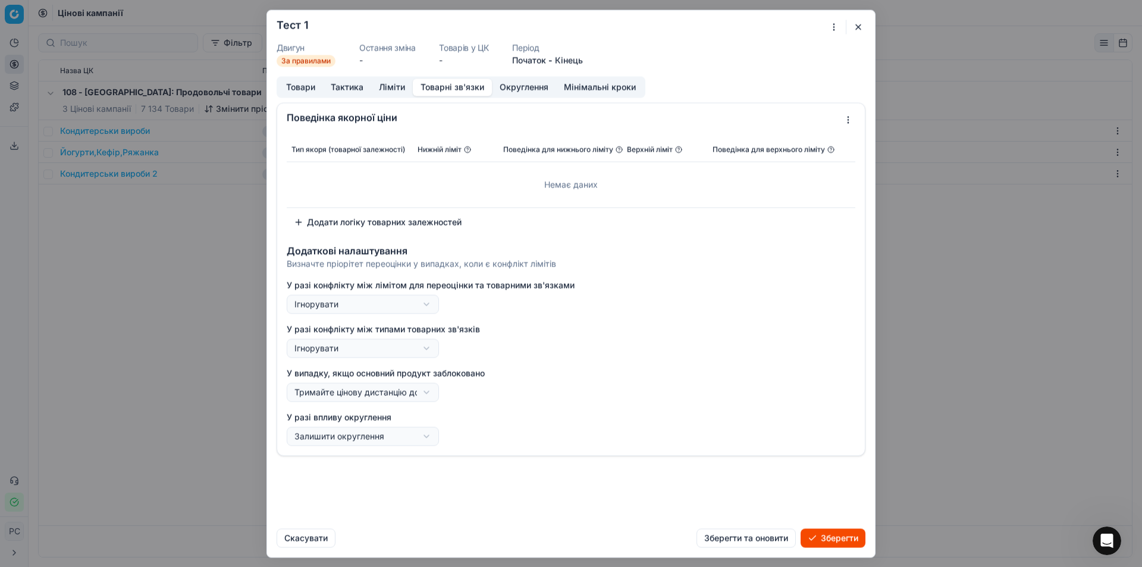
click at [434, 84] on button "Товарні зв'язки" at bounding box center [452, 87] width 79 height 17
click at [473, 86] on button "Товарні зв'язки" at bounding box center [452, 87] width 79 height 17
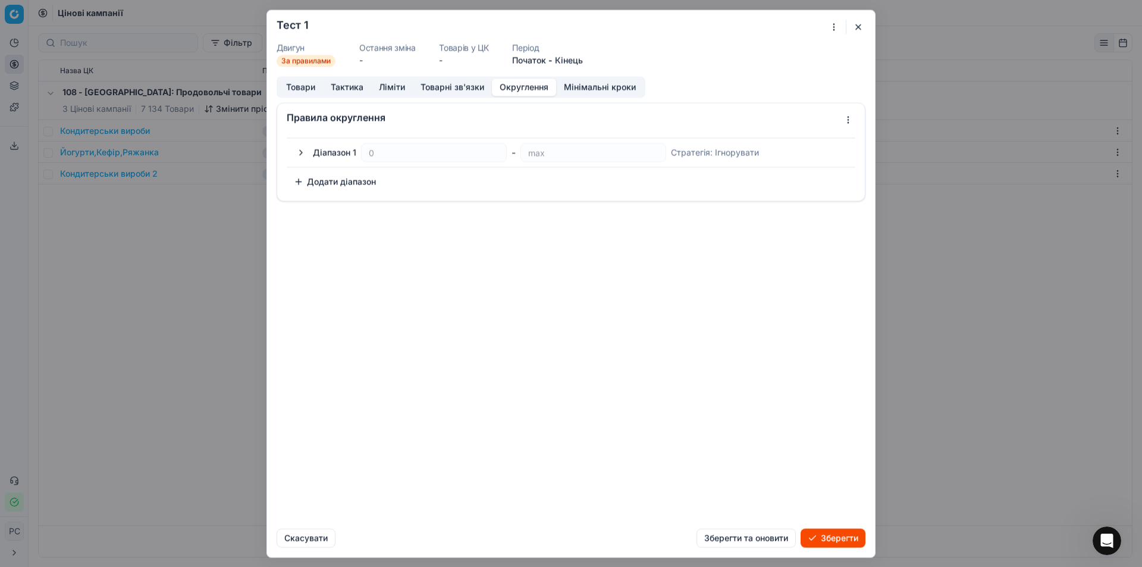
click at [524, 86] on button "Округлення" at bounding box center [524, 87] width 64 height 17
click at [547, 58] on div "Початок - Кінець" at bounding box center [547, 60] width 71 height 12
click at [576, 82] on button "Мінімальні кроки" at bounding box center [599, 87] width 87 height 17
click at [295, 85] on button "Товари" at bounding box center [300, 87] width 45 height 17
click at [857, 29] on button "button" at bounding box center [859, 27] width 14 height 14
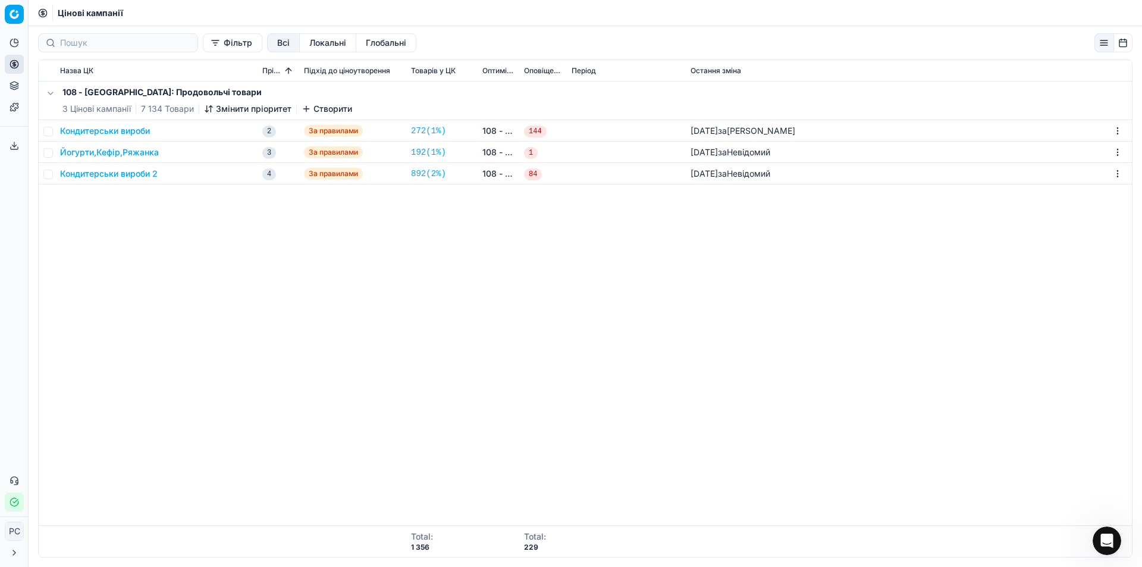
click at [323, 106] on button "Створити" at bounding box center [327, 109] width 51 height 12
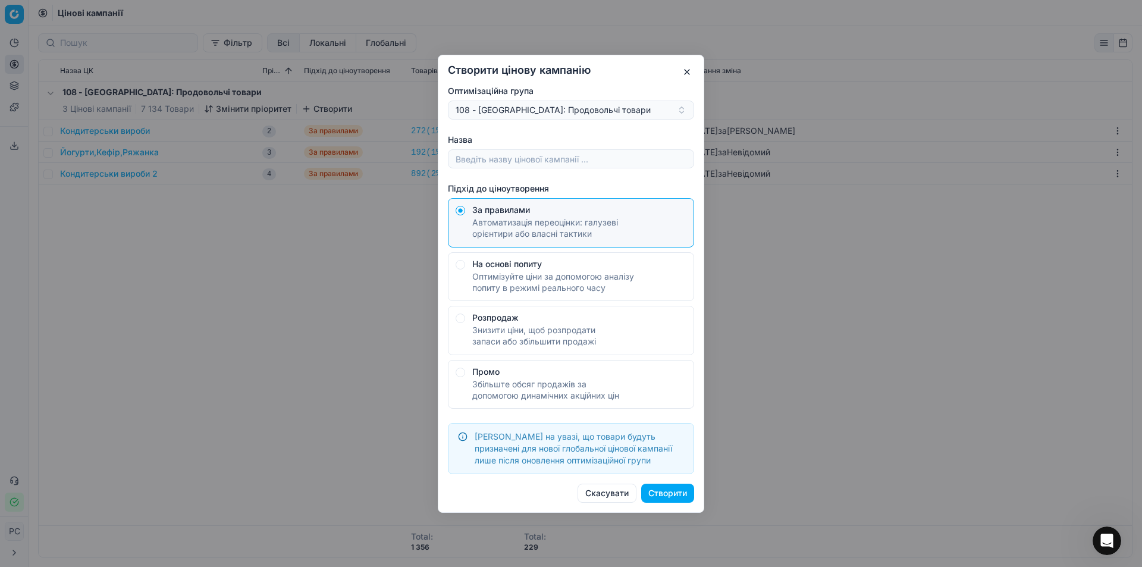
click at [522, 264] on div "На основі попиту" at bounding box center [579, 263] width 214 height 8
click at [465, 215] on button "На основі попиту Оптимізуйте ціни за допомогою аналізу попиту в режимі реальног…" at bounding box center [461, 211] width 10 height 10
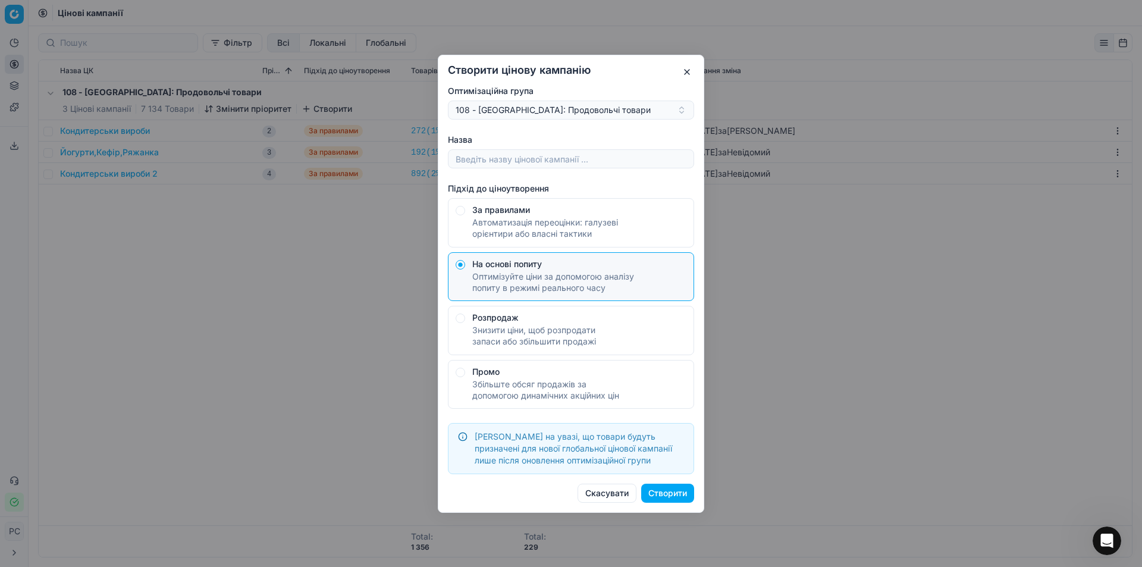
click at [510, 326] on div "Знизити ціни, щоб розпродати запаси або збільшити продажі" at bounding box center [579, 335] width 214 height 23
click at [465, 215] on button "Розпродаж Знизити ціни, щоб розпродати запаси або збільшити продажі" at bounding box center [461, 211] width 10 height 10
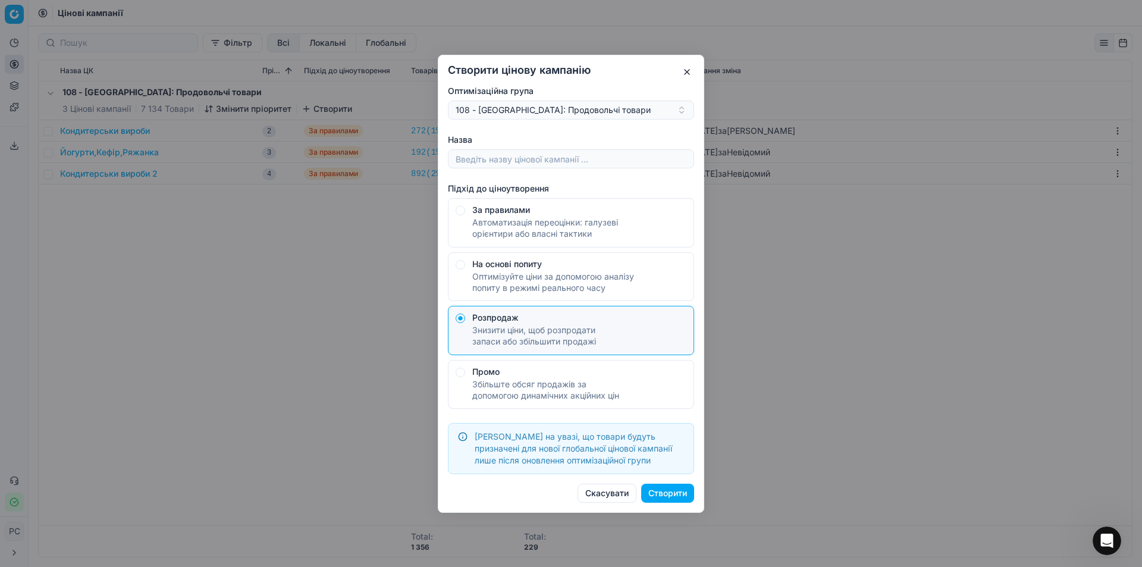
click at [503, 384] on div "Збільште обсяг продажів за допомогою динамічних акційних цін" at bounding box center [579, 389] width 214 height 23
click at [465, 215] on button "Промо Збільште обсяг продажів за допомогою динамічних акційних цін" at bounding box center [461, 211] width 10 height 10
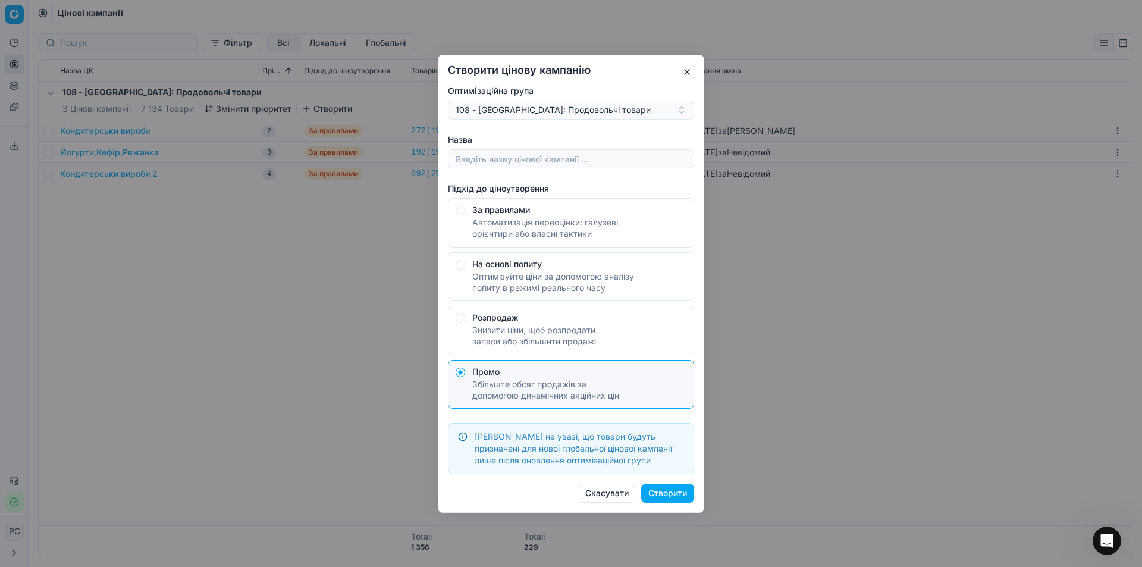
click at [654, 490] on button "Створити" at bounding box center [667, 493] width 53 height 19
type input "Тест1"
click at [669, 496] on button "Створити" at bounding box center [667, 493] width 53 height 19
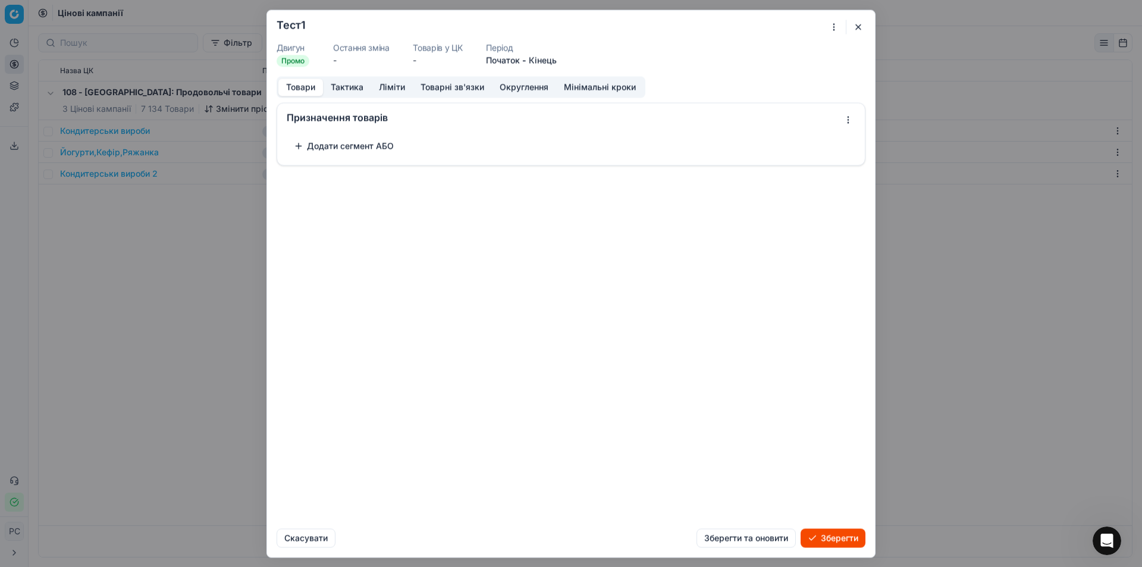
click at [838, 531] on button "Зберегти" at bounding box center [833, 537] width 65 height 19
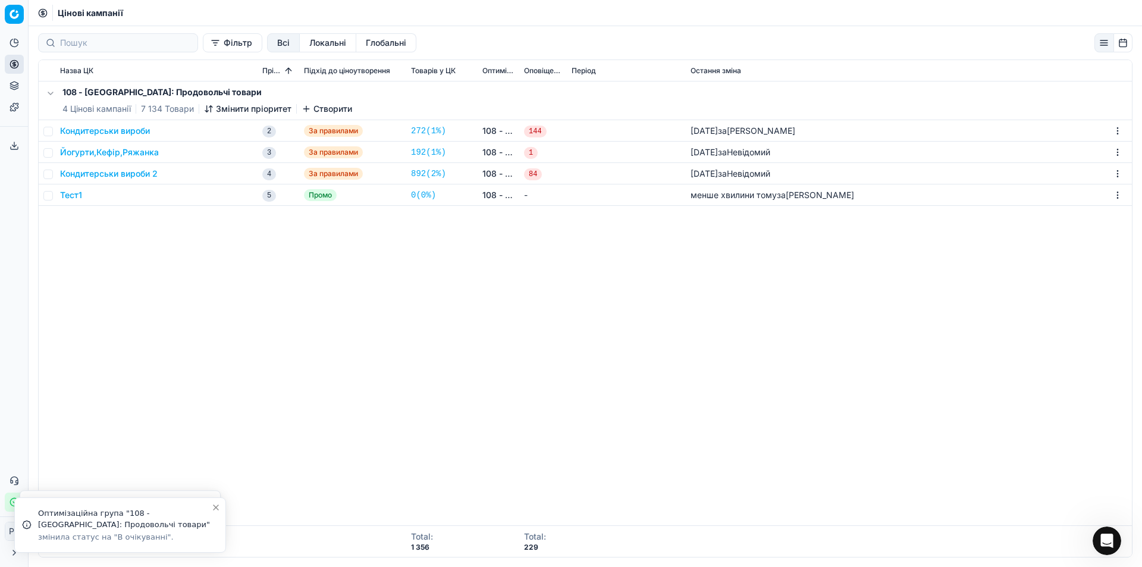
click at [71, 192] on button "Тест1" at bounding box center [71, 195] width 22 height 12
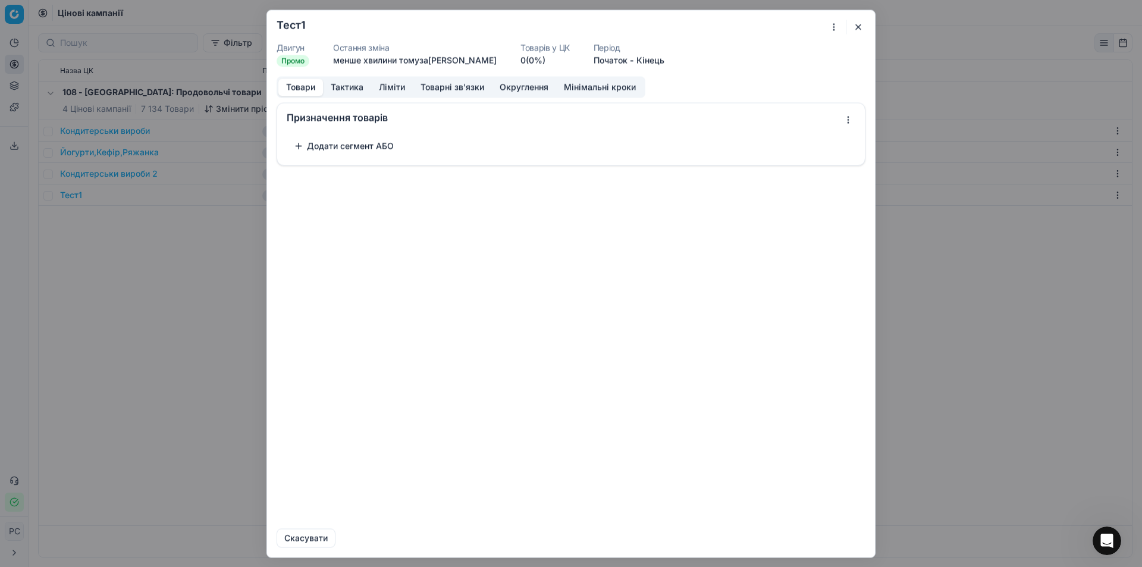
click at [346, 82] on button "Тактика" at bounding box center [347, 87] width 48 height 17
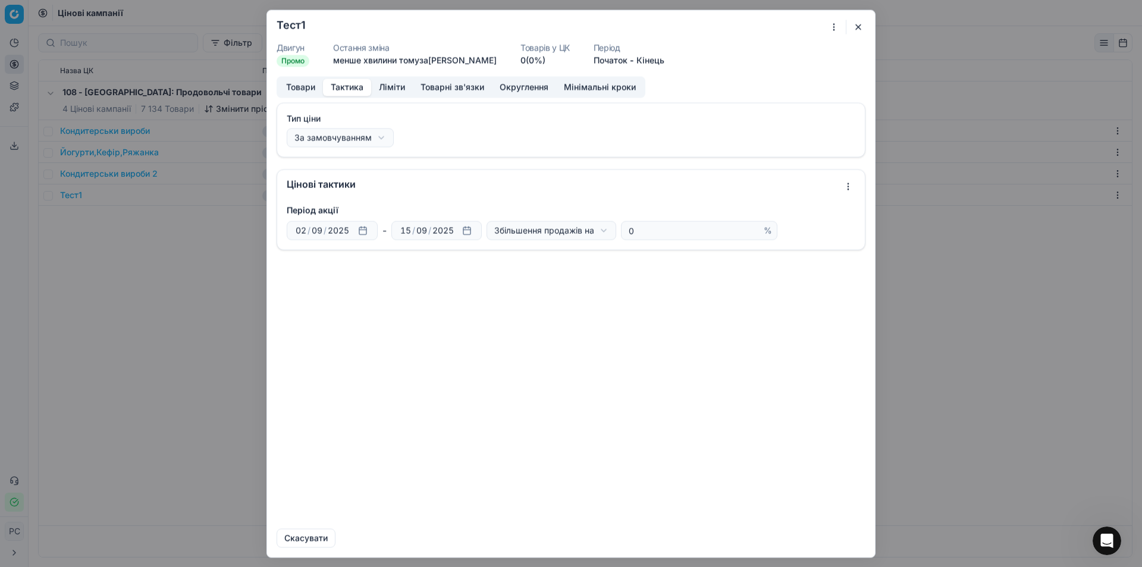
click at [353, 137] on div "Ми зберігаємо налаштування ЦК. Будь ласка, зачекайте, це може зайняти декілька …" at bounding box center [571, 283] width 1142 height 567
select select "regular"
click at [399, 83] on button "Ліміти" at bounding box center [392, 87] width 42 height 17
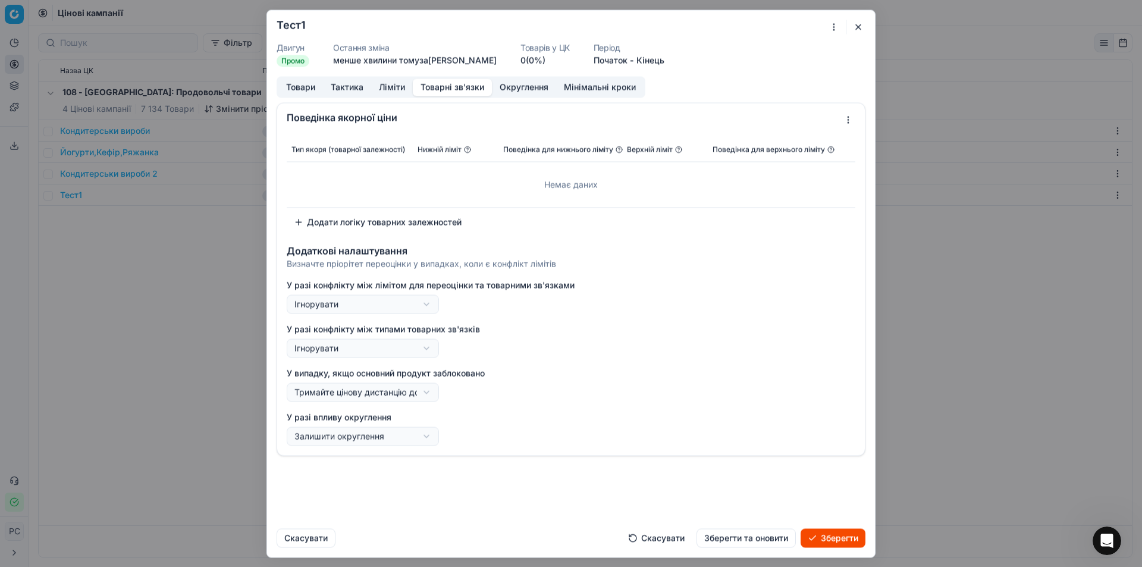
click at [450, 84] on button "Товарні зв'язки" at bounding box center [452, 87] width 79 height 17
click at [297, 78] on div "Товари Тактика Ліміти Товарні зв'язки Округлення Мінімальні кроки" at bounding box center [461, 86] width 369 height 21
click at [296, 82] on button "Товари" at bounding box center [300, 87] width 45 height 17
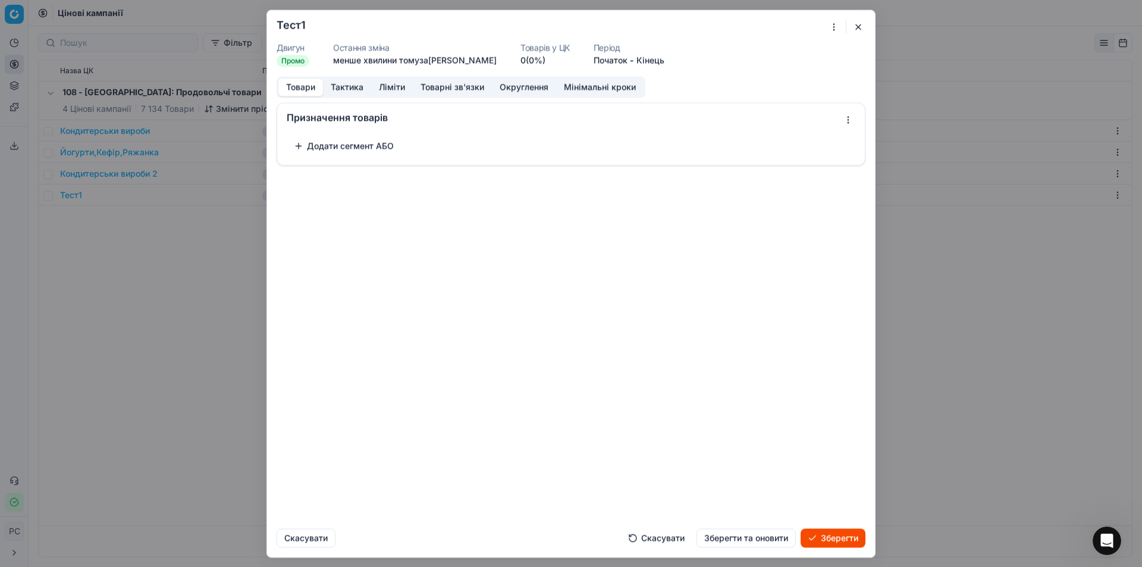
click at [862, 26] on button "button" at bounding box center [859, 27] width 14 height 14
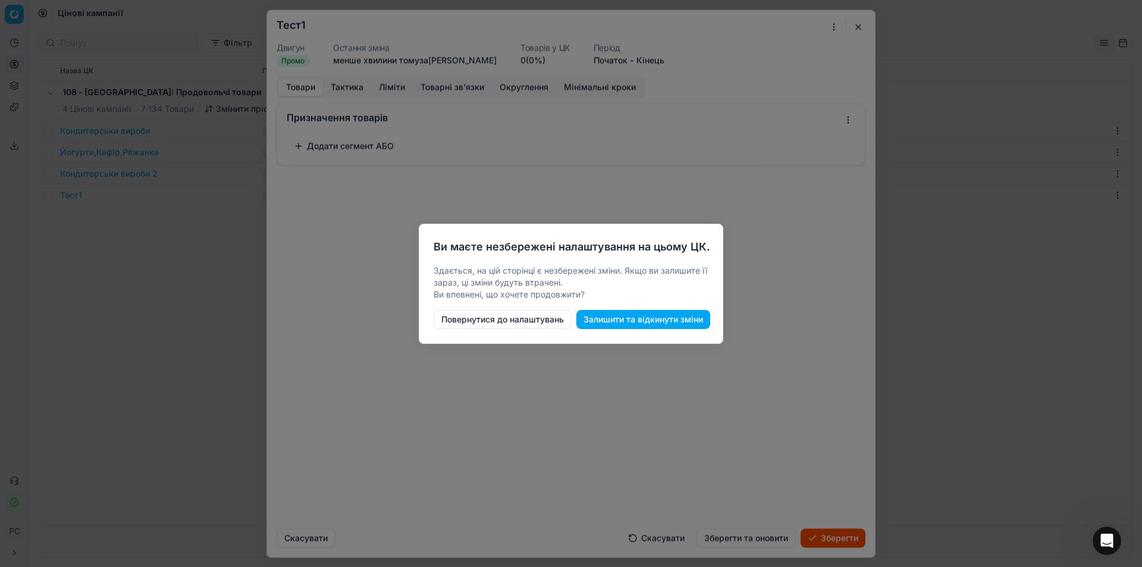
click at [608, 317] on button "Залишити та відкинути зміни" at bounding box center [644, 319] width 134 height 19
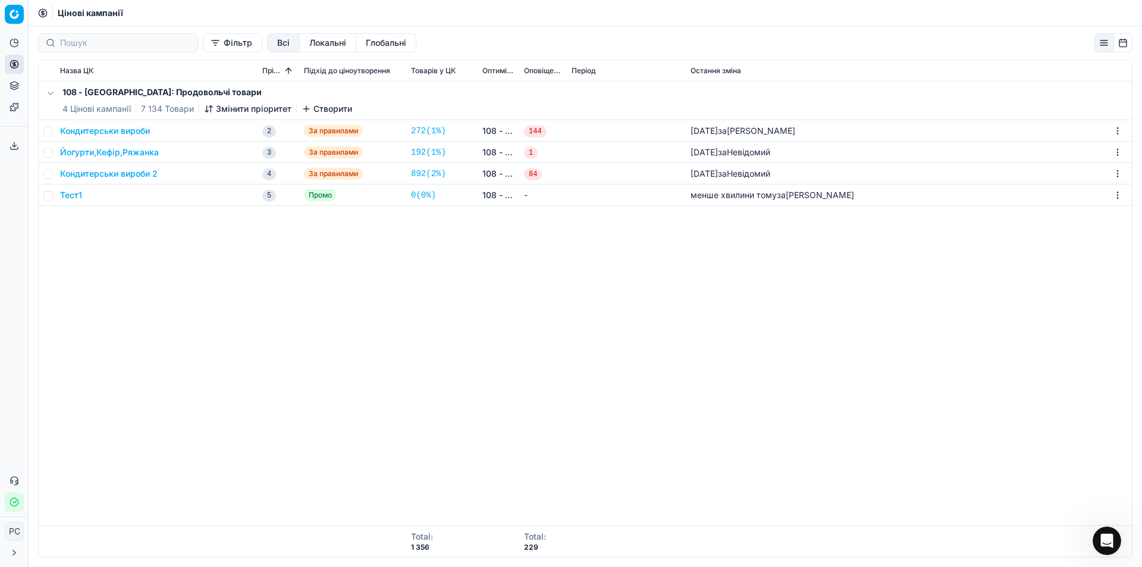
click at [371, 270] on div "108 - Івано-Франківськ: Продовольчі товари 4 Цінові кампанії 7 134 Товари Зміни…" at bounding box center [586, 304] width 1094 height 444
click at [126, 287] on div "108 - Івано-Франківськ: Продовольчі товари 4 Цінові кампанії 7 134 Товари Зміни…" at bounding box center [586, 304] width 1094 height 444
click at [53, 91] on button "button" at bounding box center [50, 93] width 14 height 14
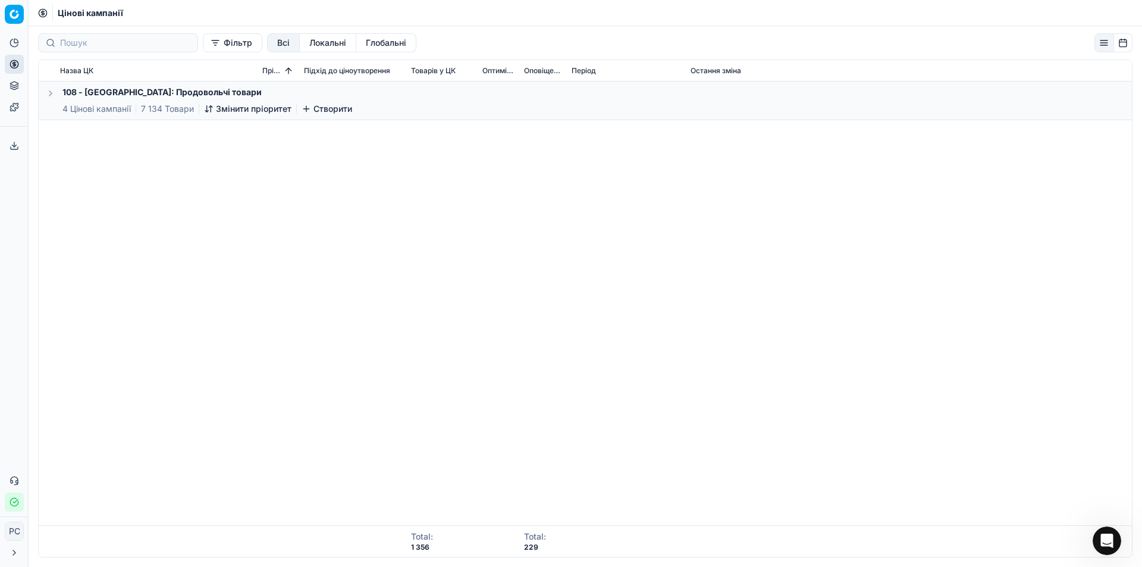
click at [53, 91] on button "button" at bounding box center [50, 93] width 14 height 14
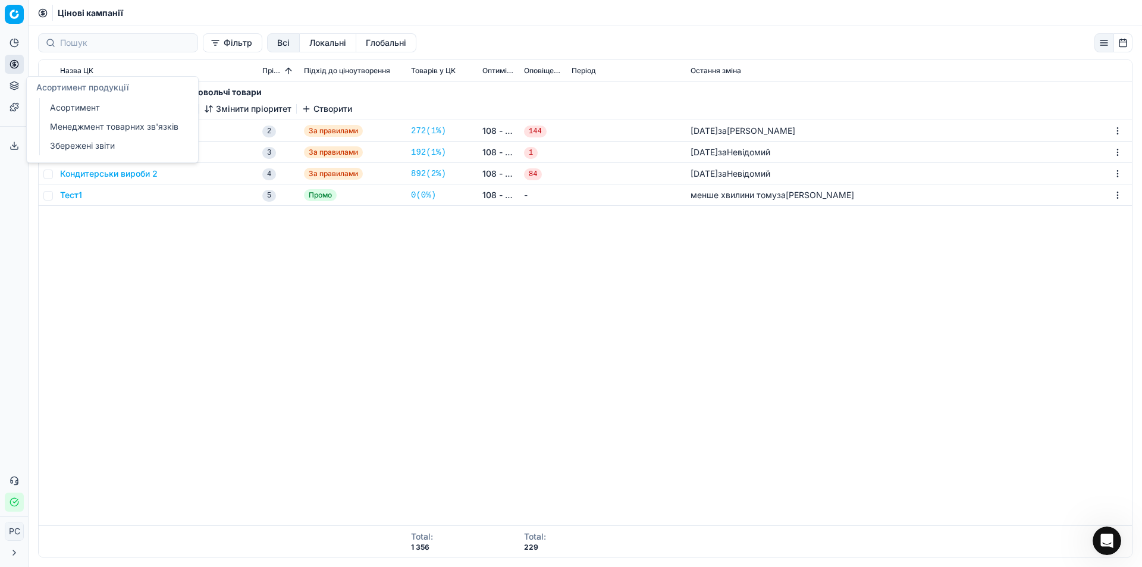
click at [191, 239] on div "108 - Івано-Франківськ: Продовольчі товари 4 Цінові кампанії 7 134 Товари Зміни…" at bounding box center [586, 304] width 1094 height 444
click at [12, 17] on html "Pricing platform Аналітика Цінова оптимізація Асортимент продукції Шаблони Серв…" at bounding box center [571, 283] width 1142 height 567
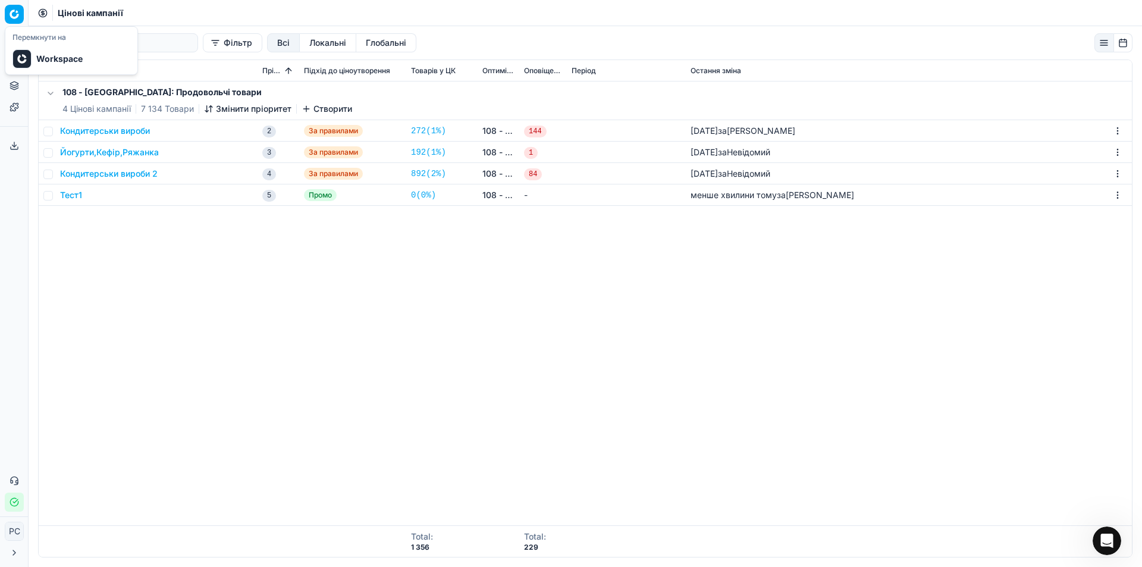
click at [16, 83] on html "Pricing platform Аналітика Цінова оптимізація Асортимент продукції Шаблони Серв…" at bounding box center [571, 283] width 1142 height 567
click at [93, 67] on div "Назва ЦК" at bounding box center [156, 71] width 193 height 10
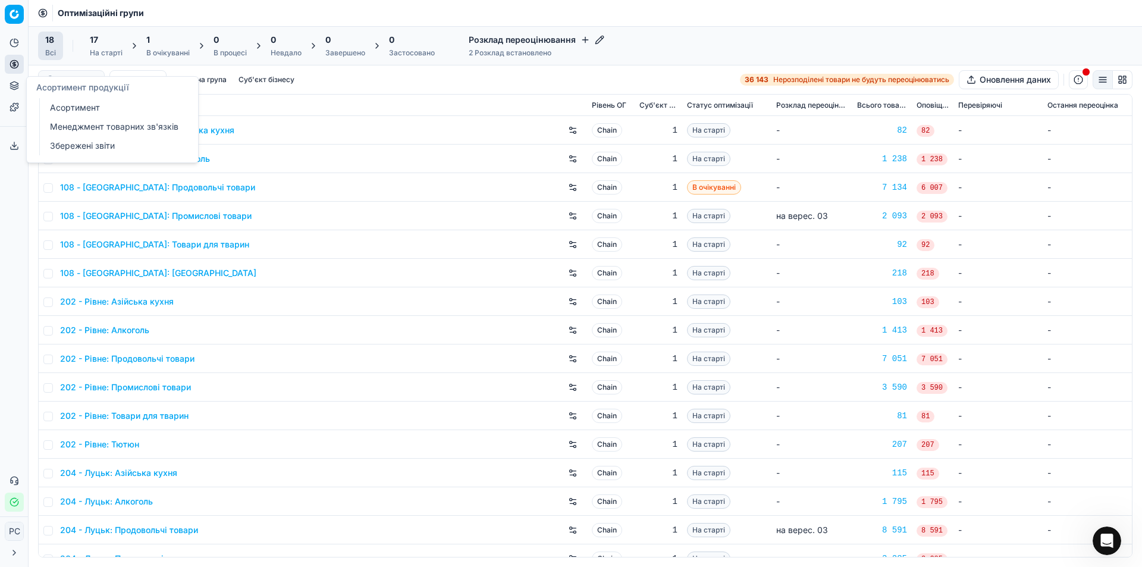
click at [13, 86] on icon at bounding box center [15, 86] width 10 height 10
click at [65, 100] on link "Цінові кампанії" at bounding box center [114, 105] width 139 height 17
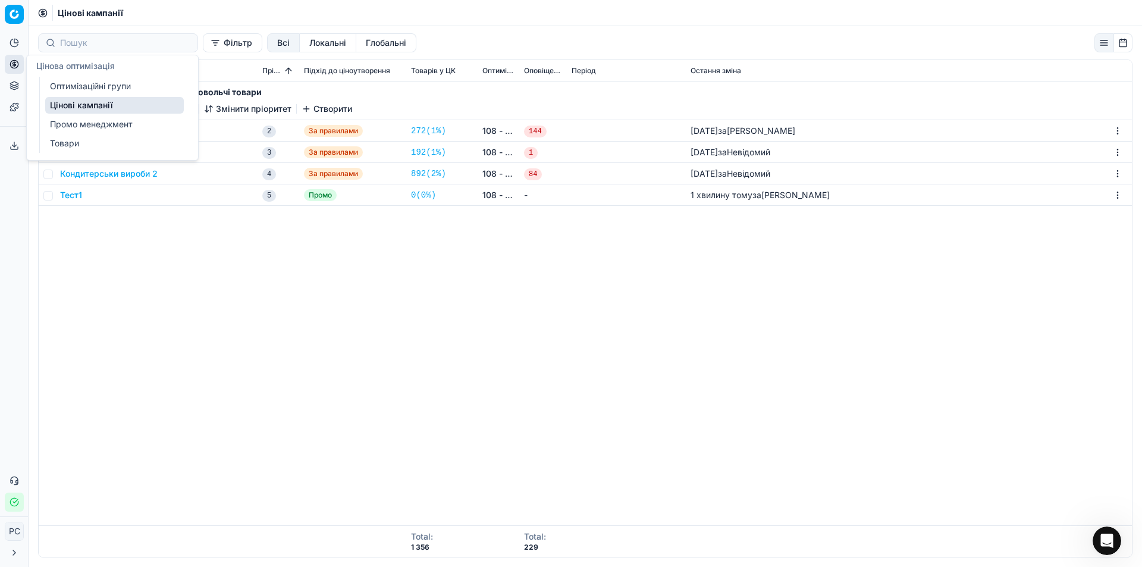
click at [13, 65] on icon at bounding box center [13, 63] width 3 height 3
click at [77, 83] on link "Оптимізаційні групи" at bounding box center [114, 86] width 139 height 17
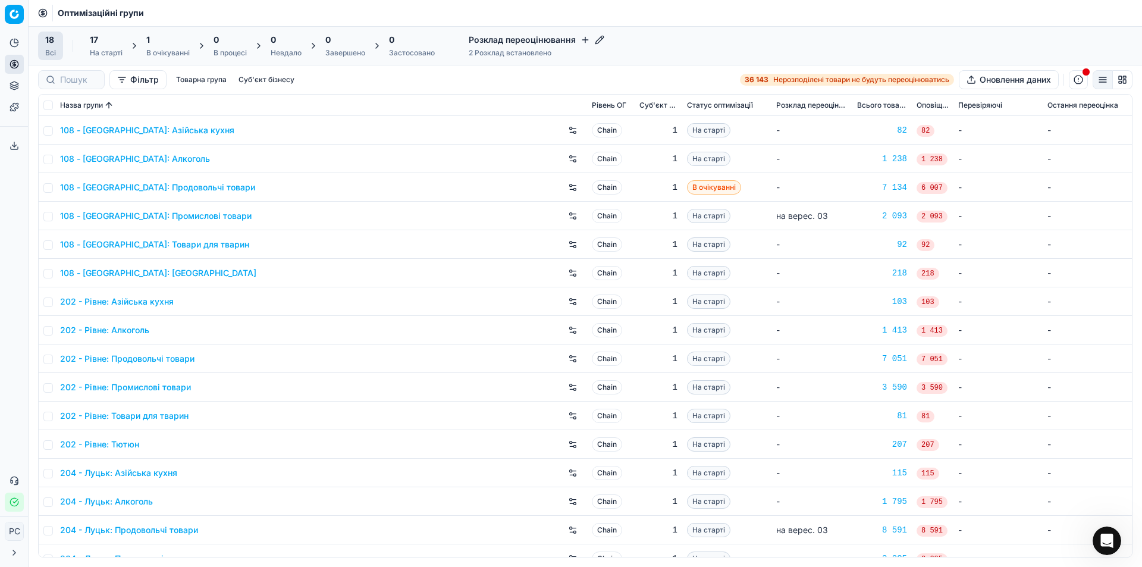
click at [1107, 77] on button "button" at bounding box center [1103, 79] width 20 height 19
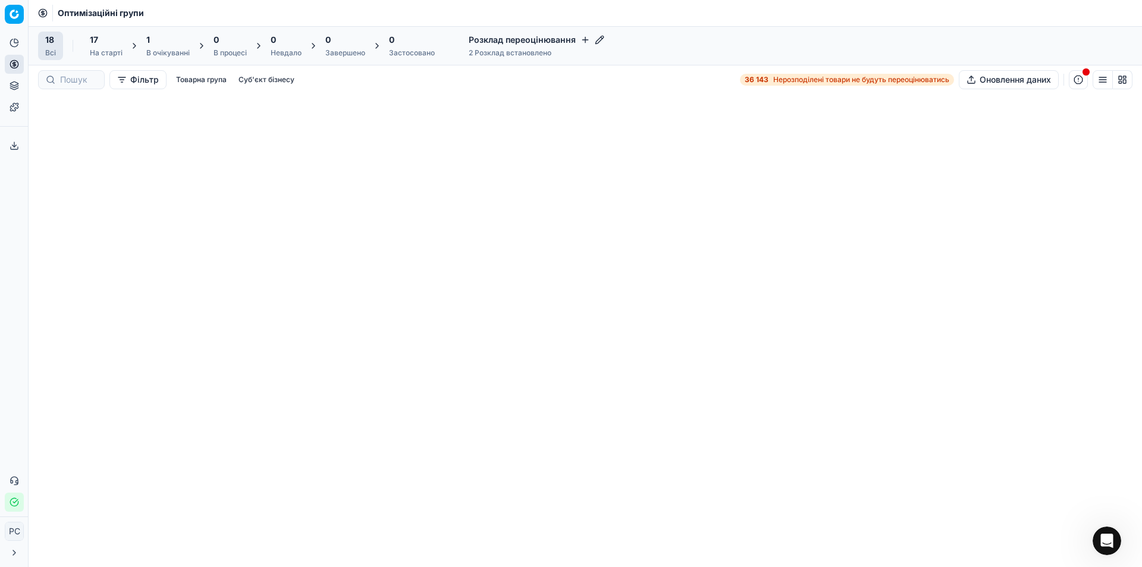
click at [1017, 79] on button "Оновлення даних" at bounding box center [1009, 79] width 100 height 19
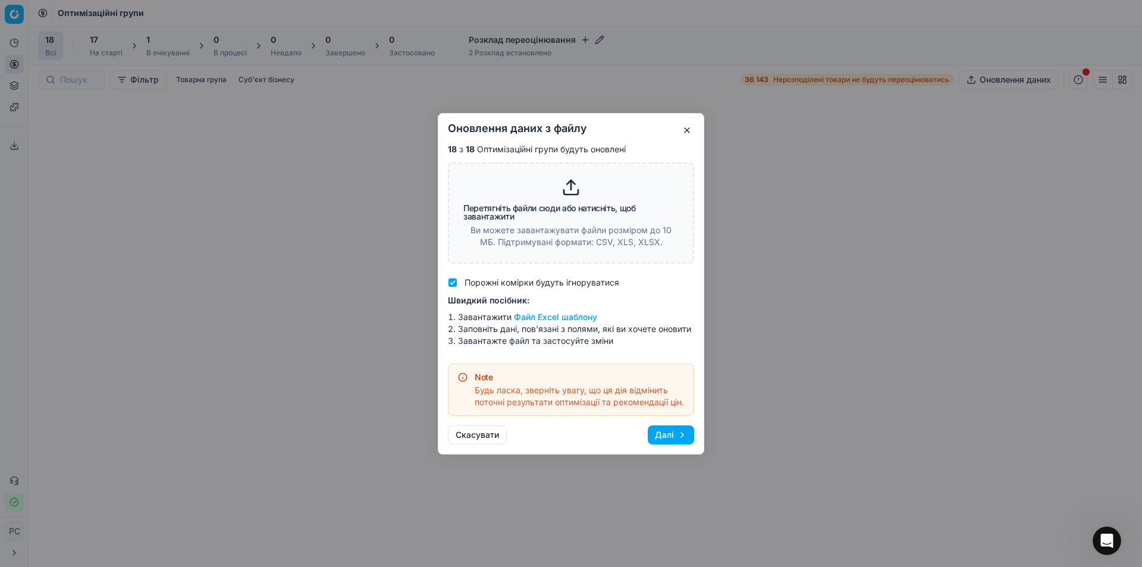
click at [691, 125] on button "button" at bounding box center [687, 130] width 14 height 14
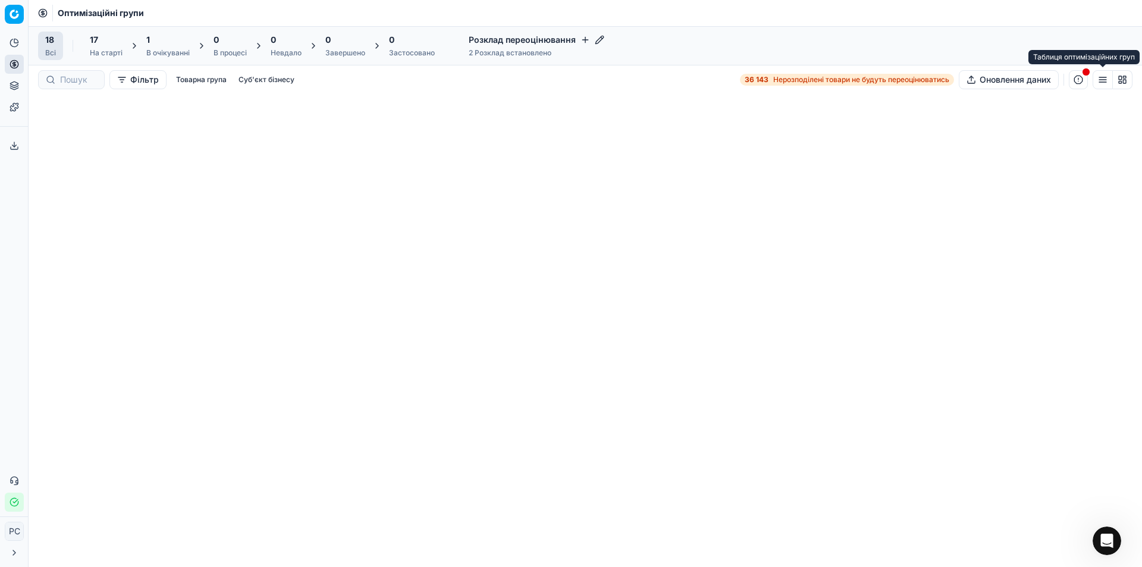
click at [1100, 82] on button "button" at bounding box center [1103, 79] width 20 height 19
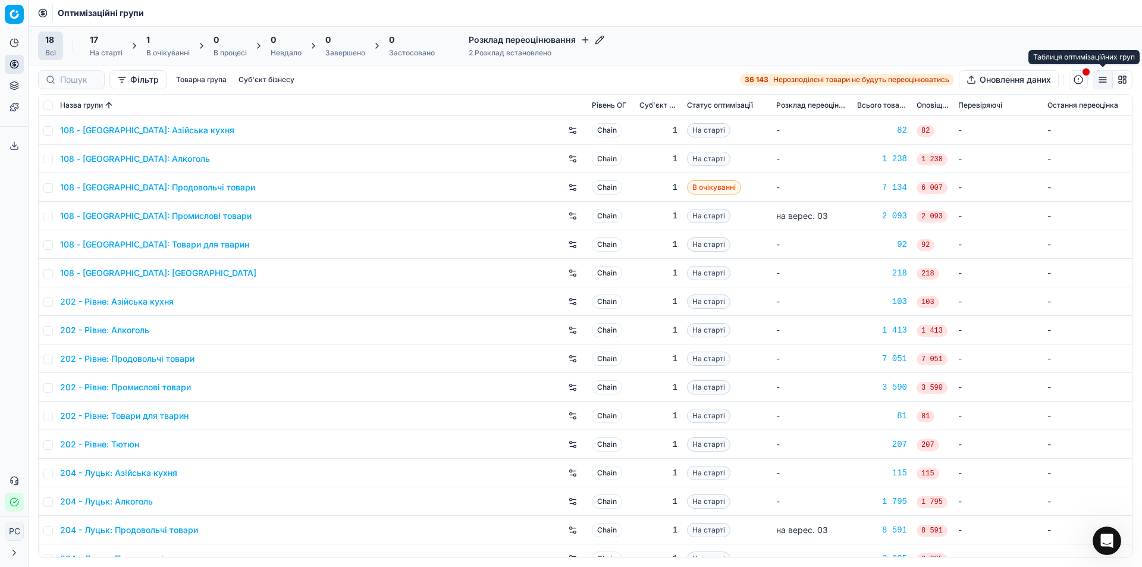
click at [1100, 82] on button "button" at bounding box center [1103, 79] width 20 height 19
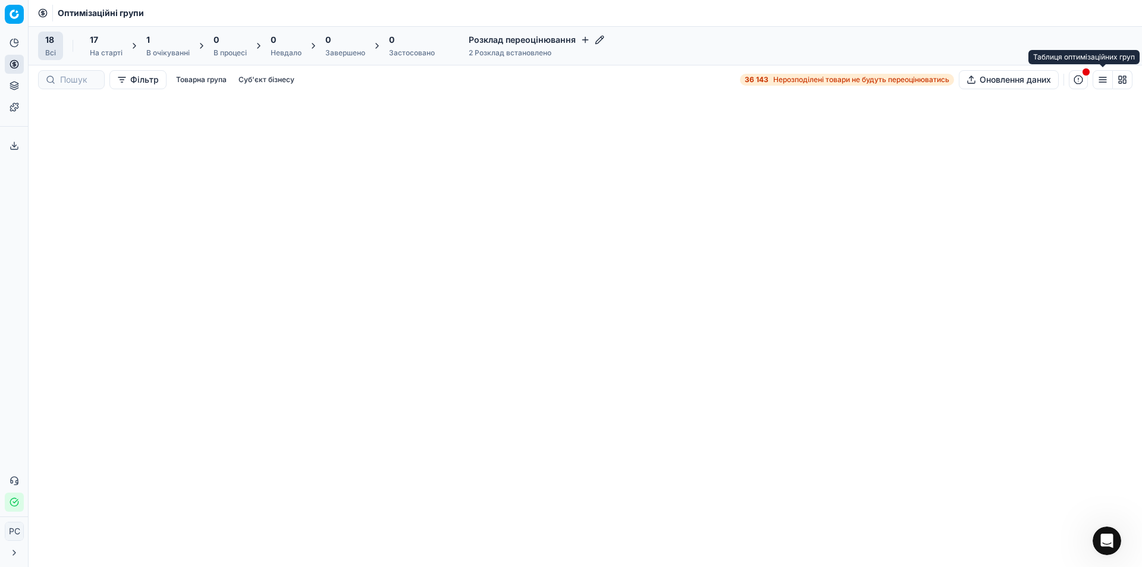
click at [1100, 82] on button "button" at bounding box center [1103, 79] width 20 height 19
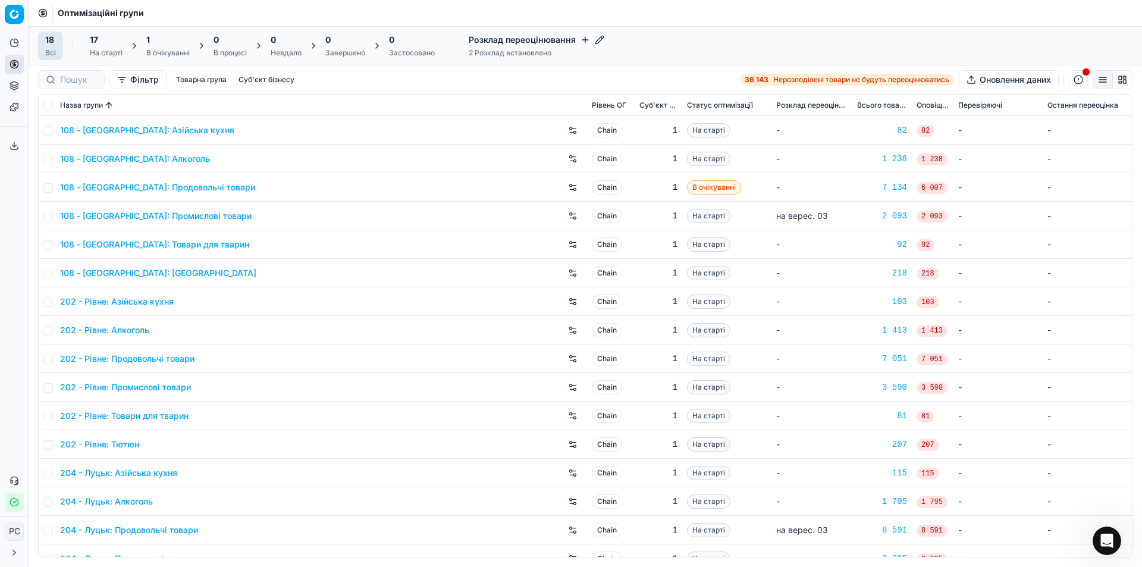
click at [101, 37] on div "17" at bounding box center [106, 40] width 33 height 12
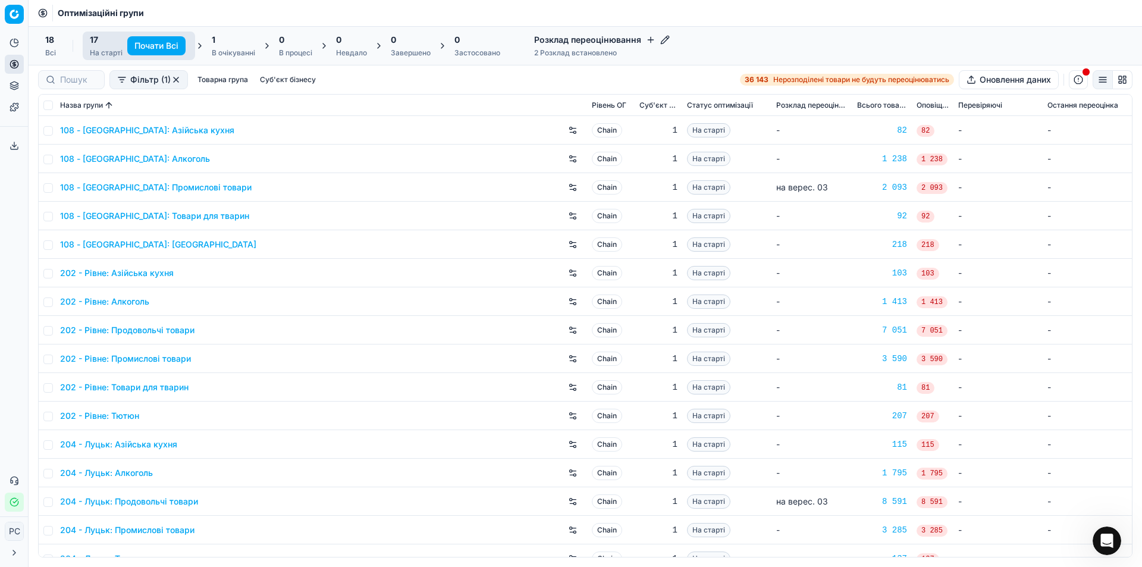
click at [61, 42] on div "18 Всі" at bounding box center [50, 46] width 25 height 29
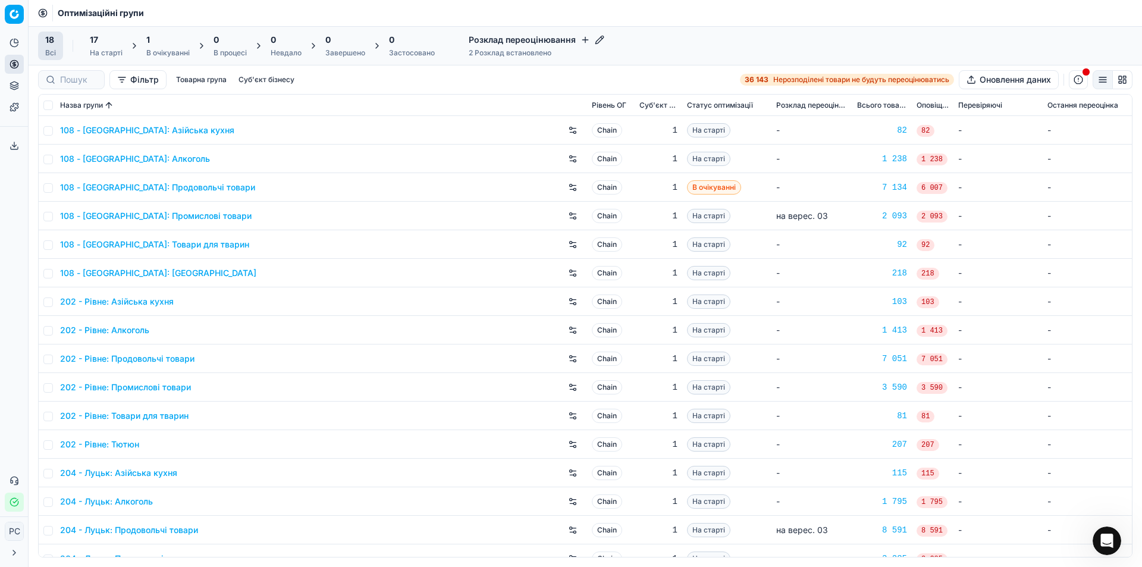
click at [215, 80] on button "Товарна група" at bounding box center [201, 80] width 60 height 14
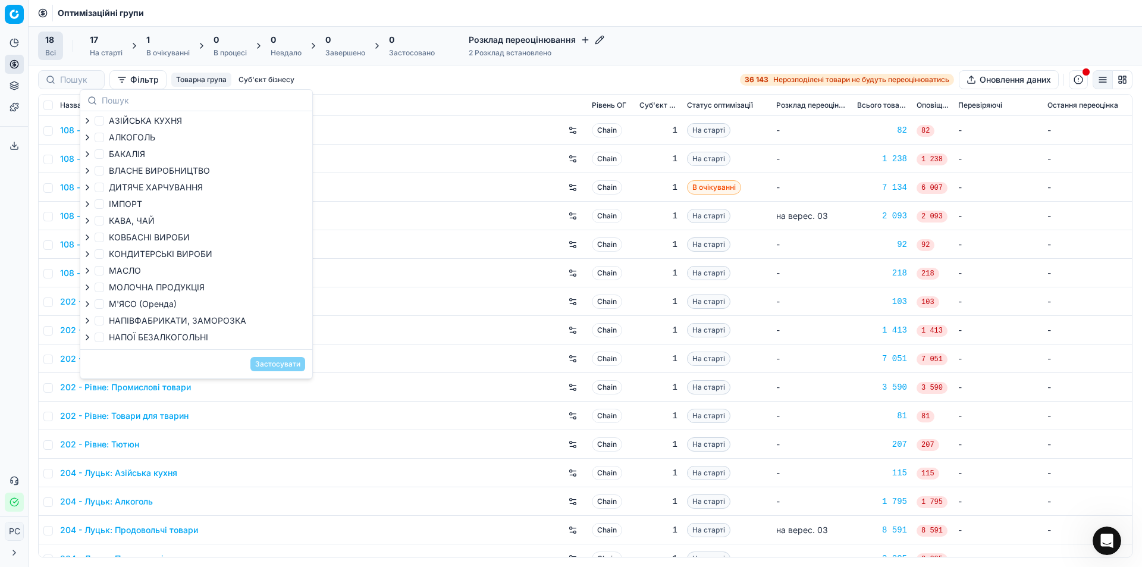
click at [89, 119] on icon "button" at bounding box center [88, 121] width 10 height 10
click at [102, 120] on input "АЗІЙСЬКА КУХНЯ" at bounding box center [100, 121] width 10 height 10
click at [101, 120] on input "АЗІЙСЬКА КУХНЯ" at bounding box center [100, 121] width 10 height 10
checkbox input "false"
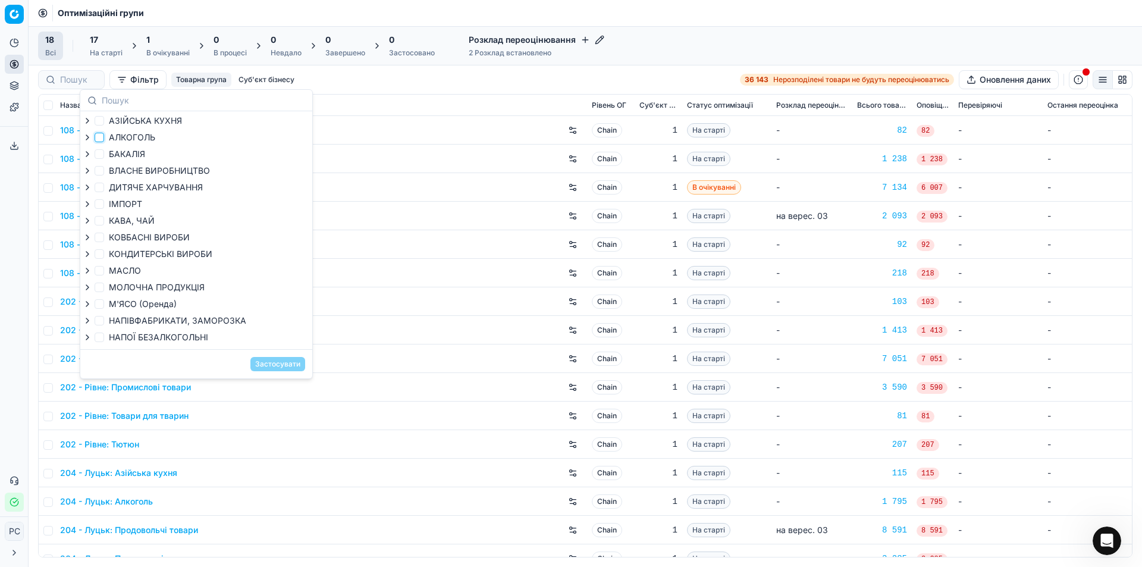
click at [99, 139] on input "АЛКОГОЛЬ" at bounding box center [100, 138] width 10 height 10
checkbox input "true"
click at [298, 364] on button "Застосувати" at bounding box center [278, 364] width 55 height 14
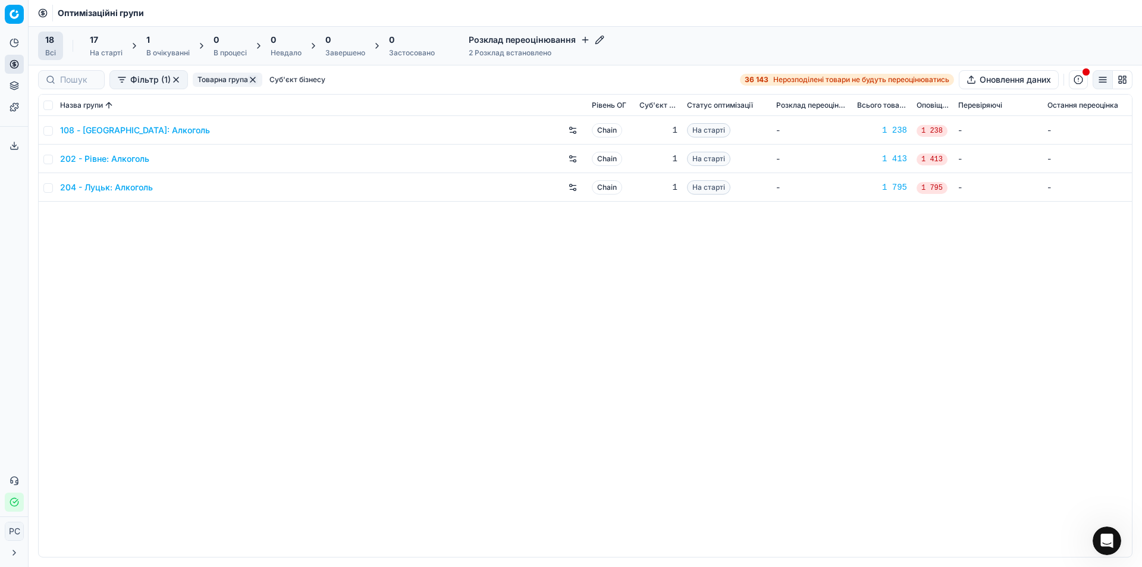
click at [175, 80] on button "button" at bounding box center [176, 80] width 10 height 10
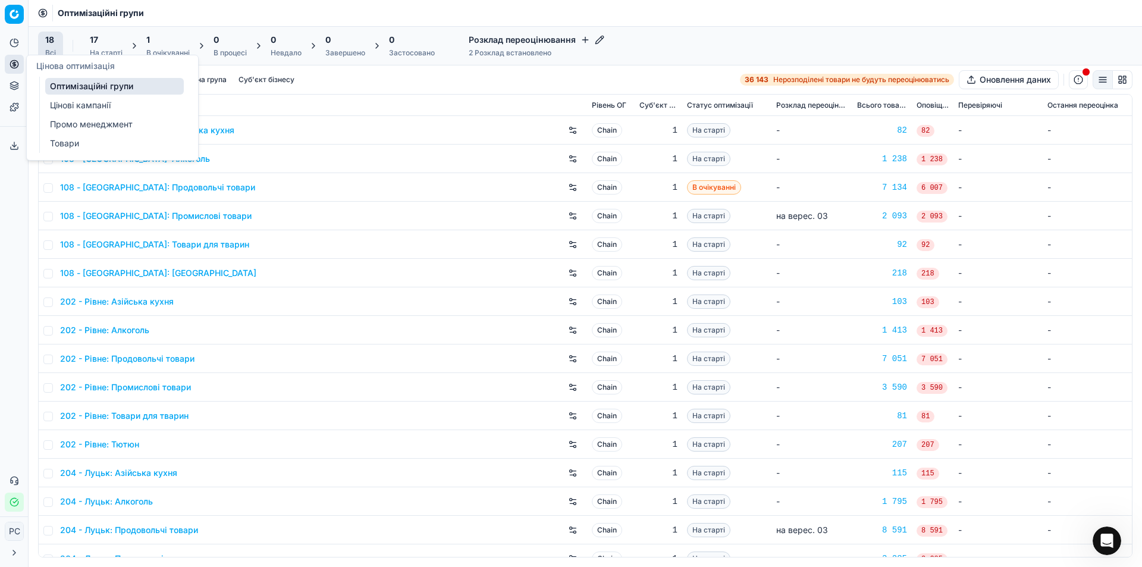
click at [57, 104] on link "Цінові кампанії" at bounding box center [114, 105] width 139 height 17
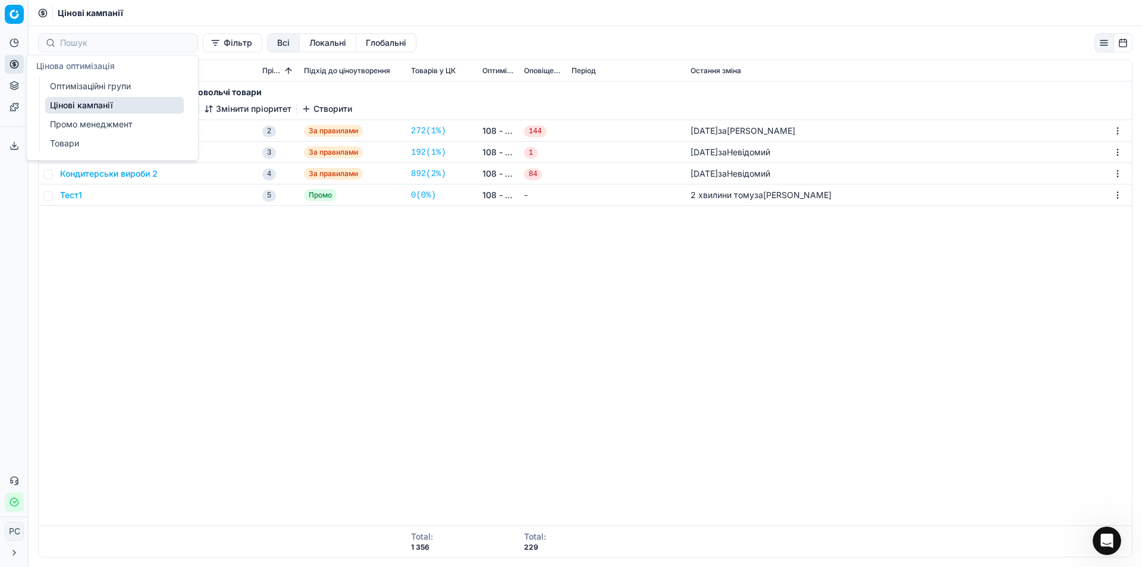
click at [57, 84] on link "Оптимізаційні групи" at bounding box center [114, 86] width 139 height 17
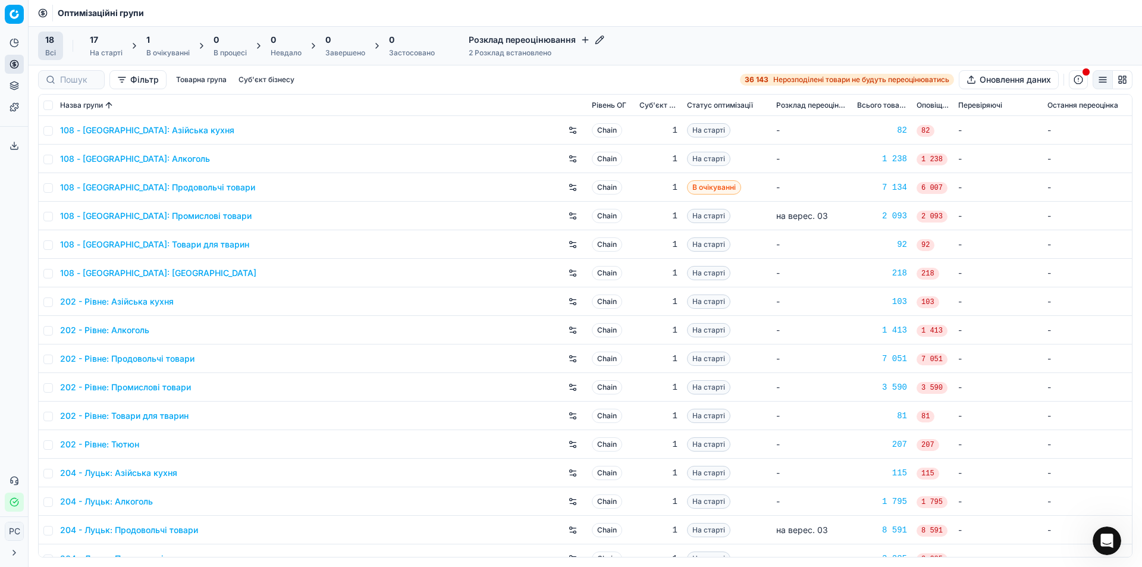
click at [508, 46] on div "Розклад переоцінювання 2 Розклад встановлено" at bounding box center [537, 46] width 150 height 29
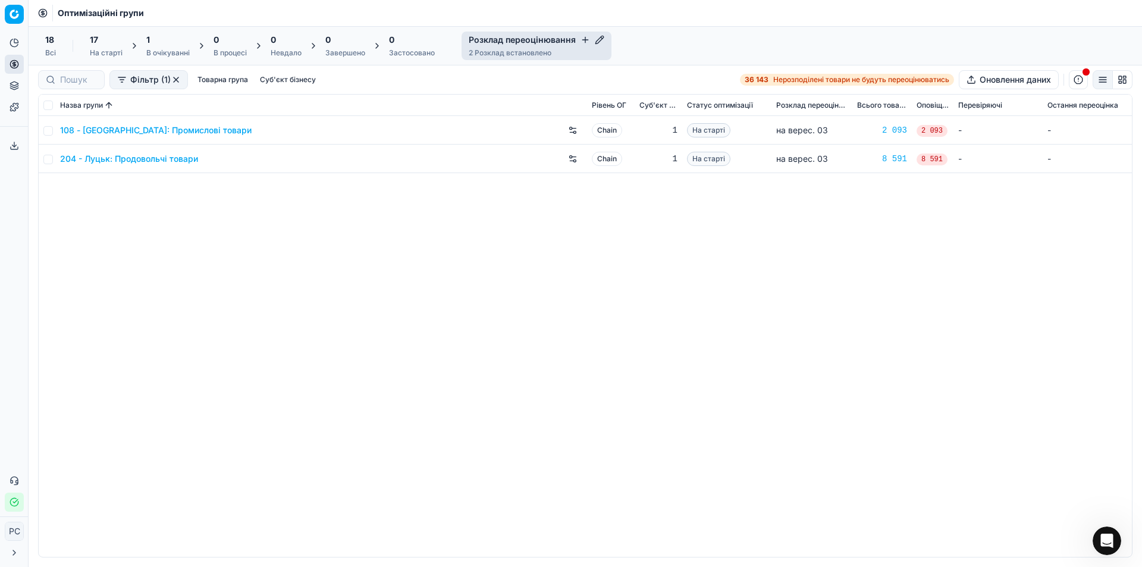
click at [585, 39] on icon "button" at bounding box center [586, 40] width 10 height 10
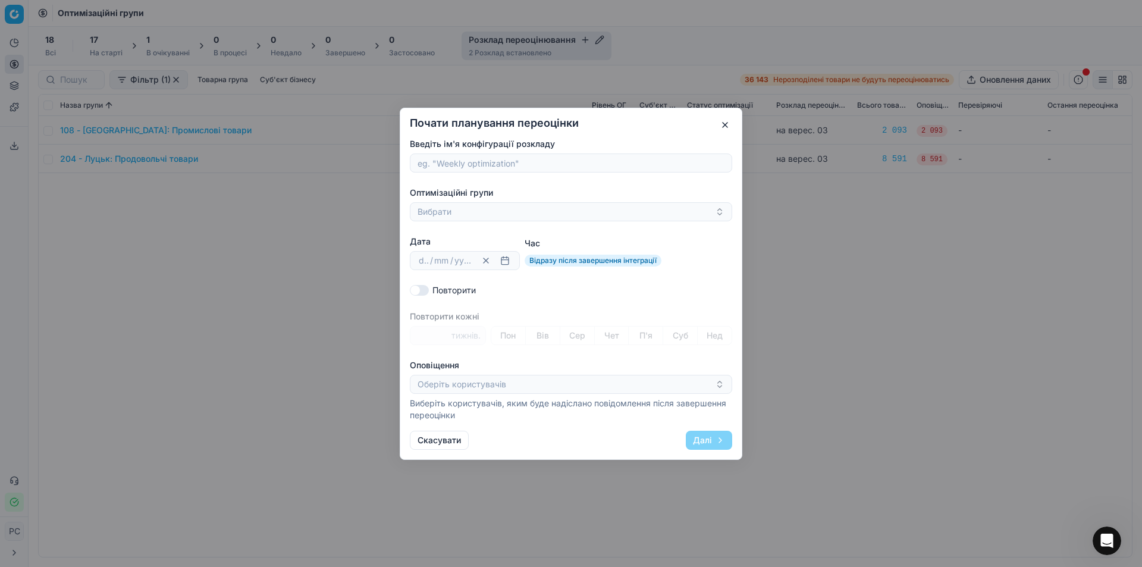
click at [727, 123] on button "button" at bounding box center [725, 125] width 14 height 14
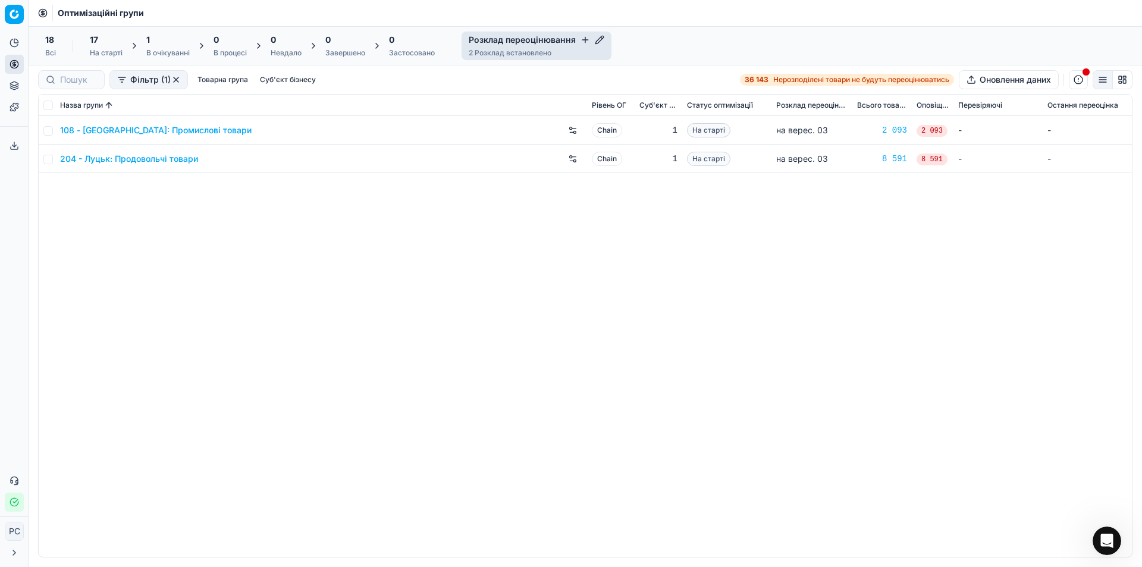
click at [57, 43] on div "18 Всі" at bounding box center [50, 46] width 25 height 29
click at [96, 41] on span "17" at bounding box center [94, 40] width 8 height 12
click at [181, 45] on div "1" at bounding box center [167, 40] width 43 height 12
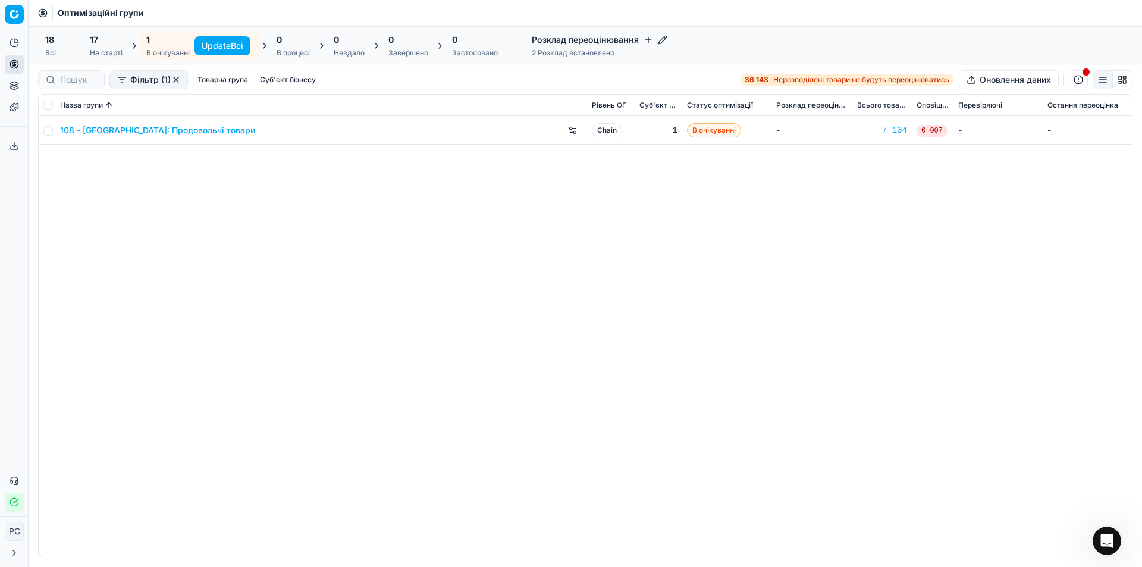
click at [161, 45] on div "1" at bounding box center [167, 40] width 43 height 12
click at [101, 47] on div "17 На старті" at bounding box center [106, 46] width 33 height 24
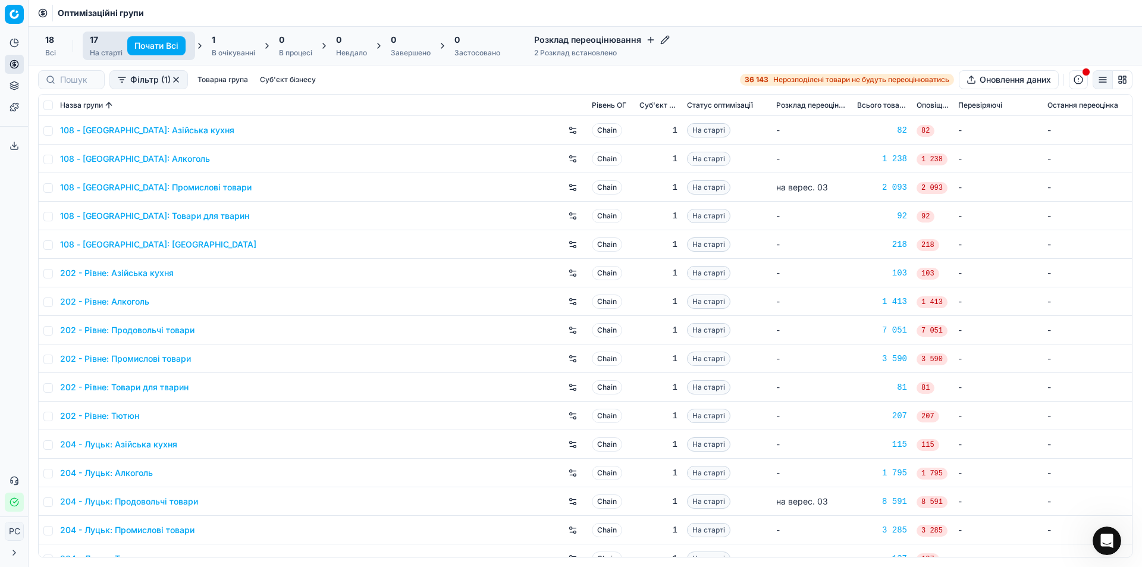
click at [174, 76] on button "button" at bounding box center [176, 80] width 10 height 10
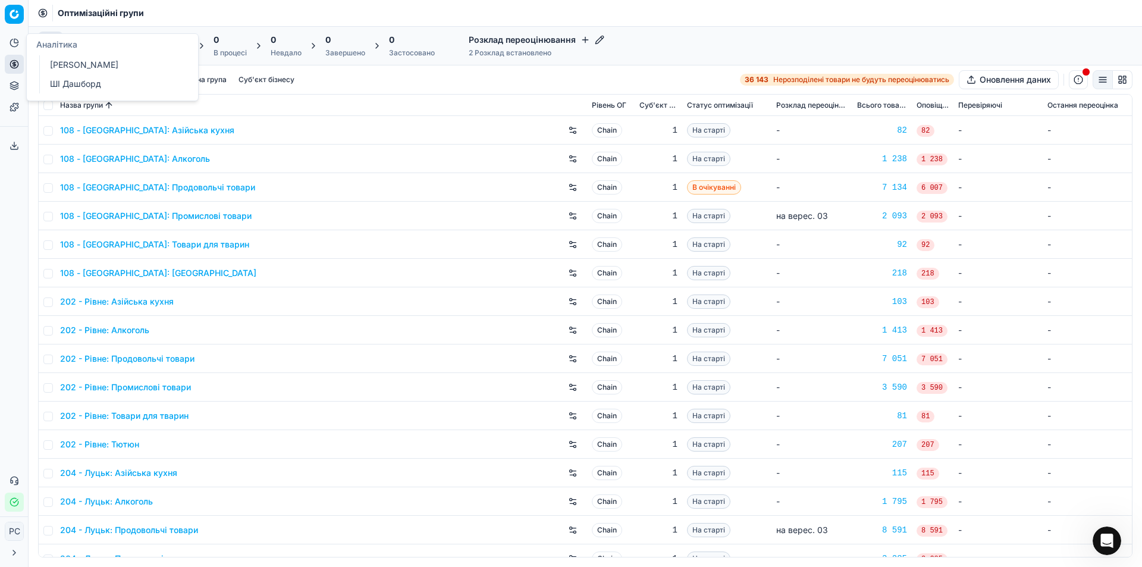
click at [17, 45] on button "Аналітика" at bounding box center [14, 42] width 19 height 19
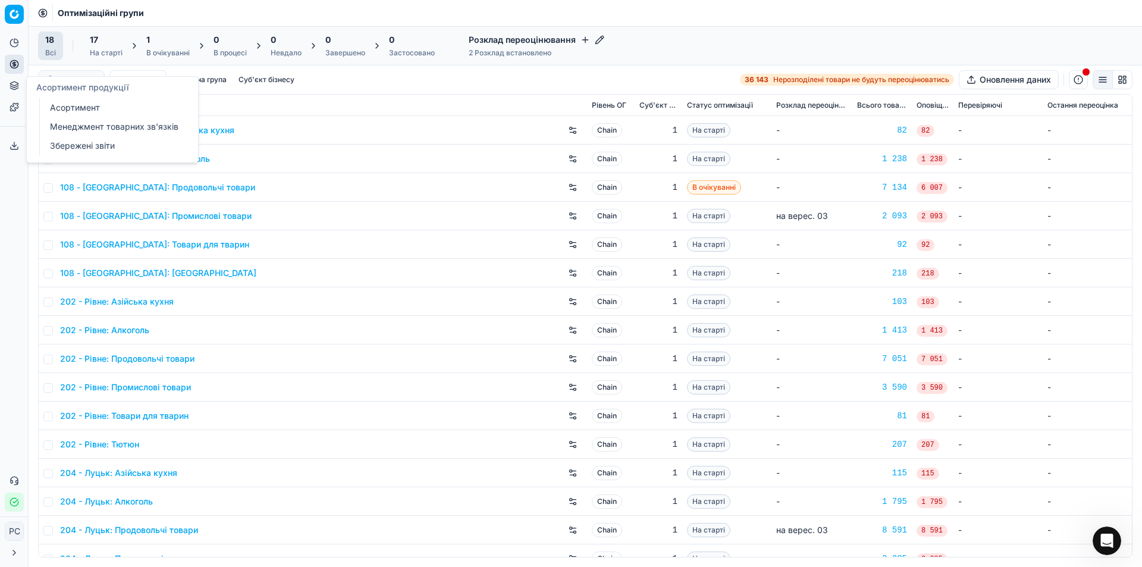
click at [56, 106] on link "Асортимент" at bounding box center [114, 107] width 139 height 17
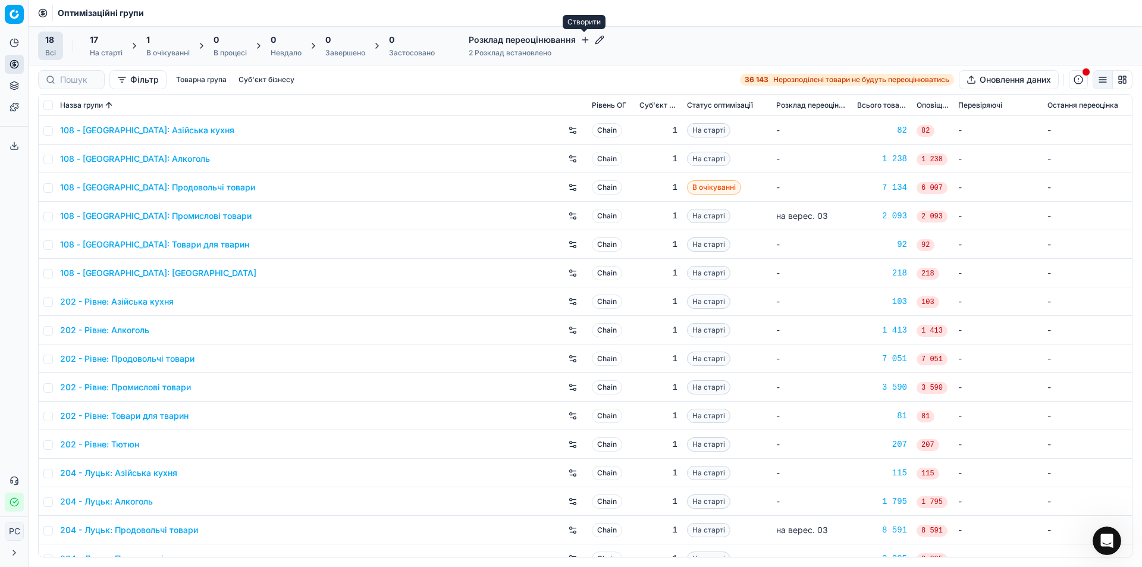
click at [581, 37] on icon "button" at bounding box center [586, 40] width 10 height 10
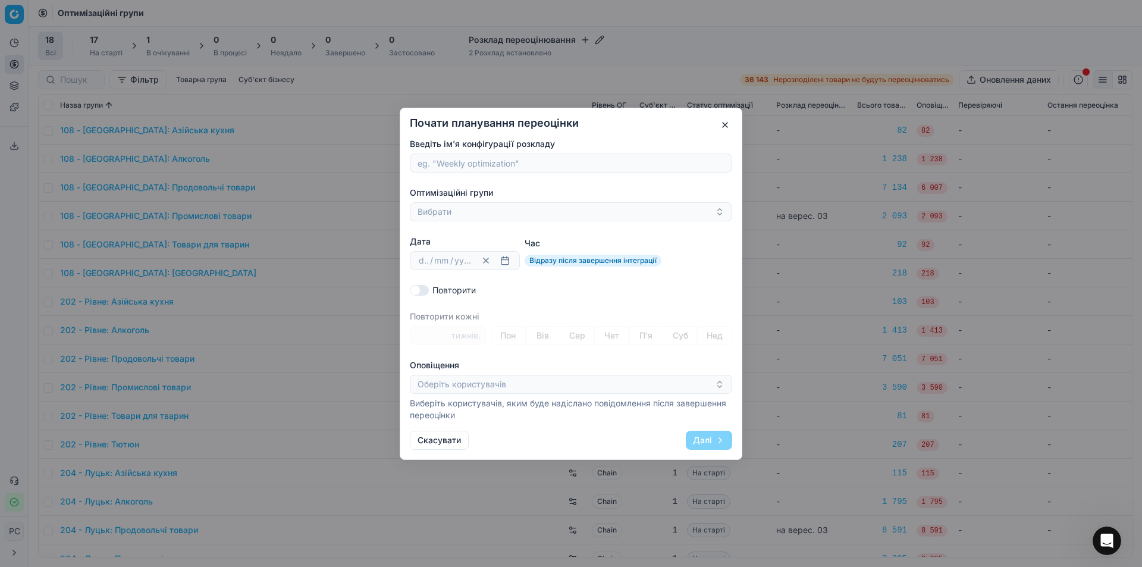
click at [724, 126] on button "button" at bounding box center [725, 125] width 14 height 14
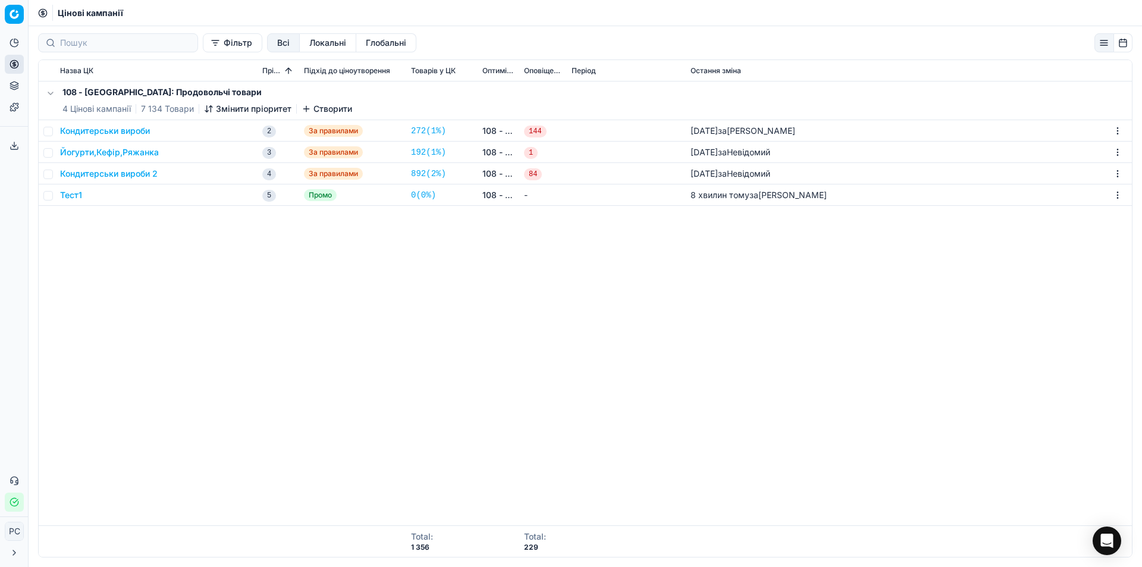
drag, startPoint x: 494, startPoint y: 70, endPoint x: 418, endPoint y: 284, distance: 226.6
click at [418, 284] on div "108 - Івано-Франківськ: Продовольчі товари 4 Цінові кампанії 7 134 Товари Зміни…" at bounding box center [586, 304] width 1094 height 444
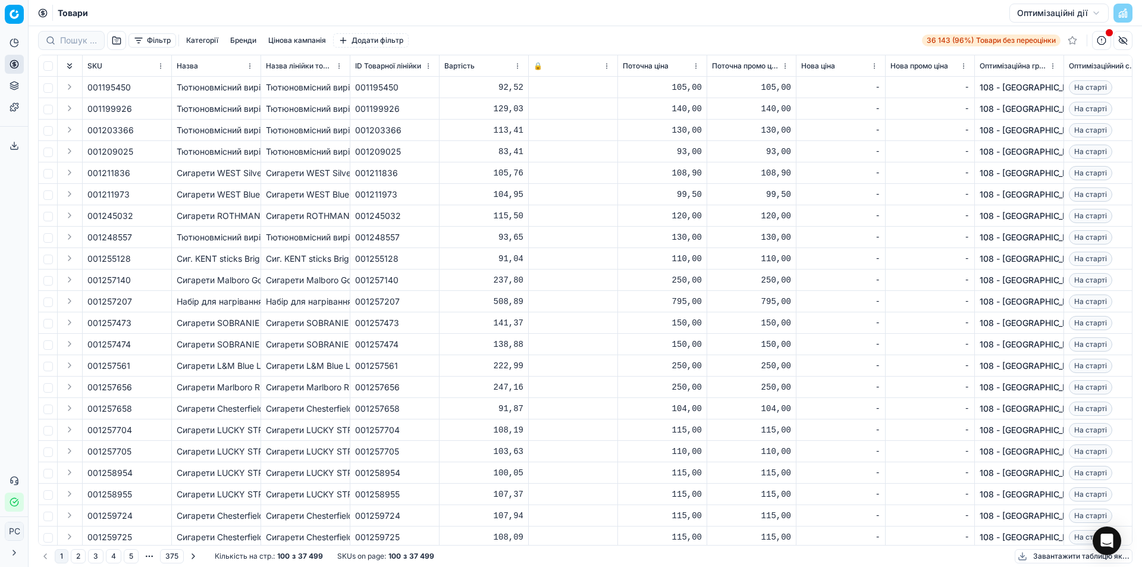
scroll to position [1683, 0]
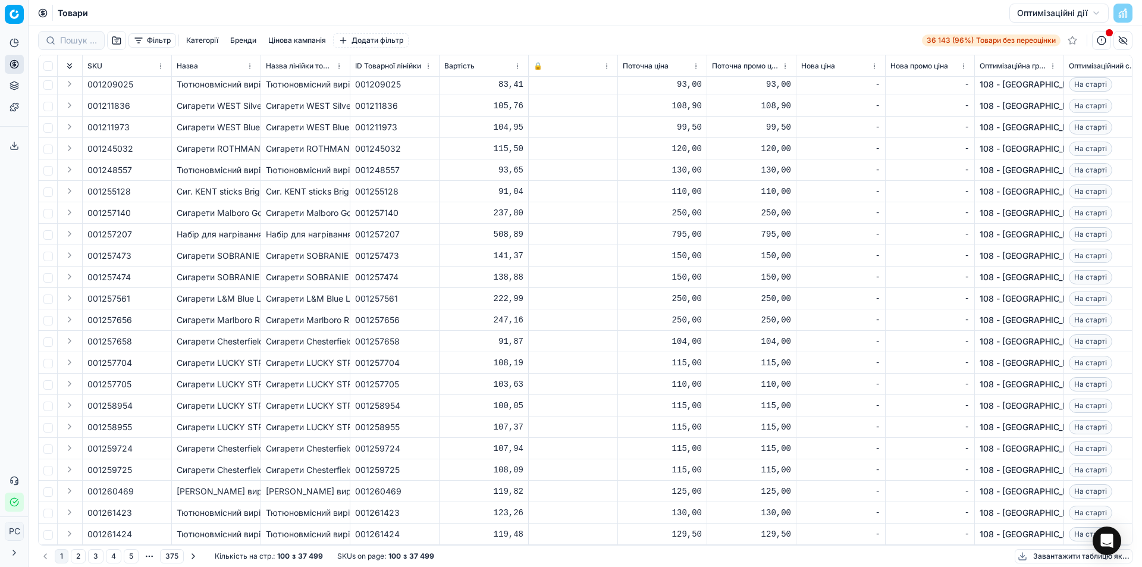
click at [15, 555] on icon at bounding box center [15, 553] width 10 height 10
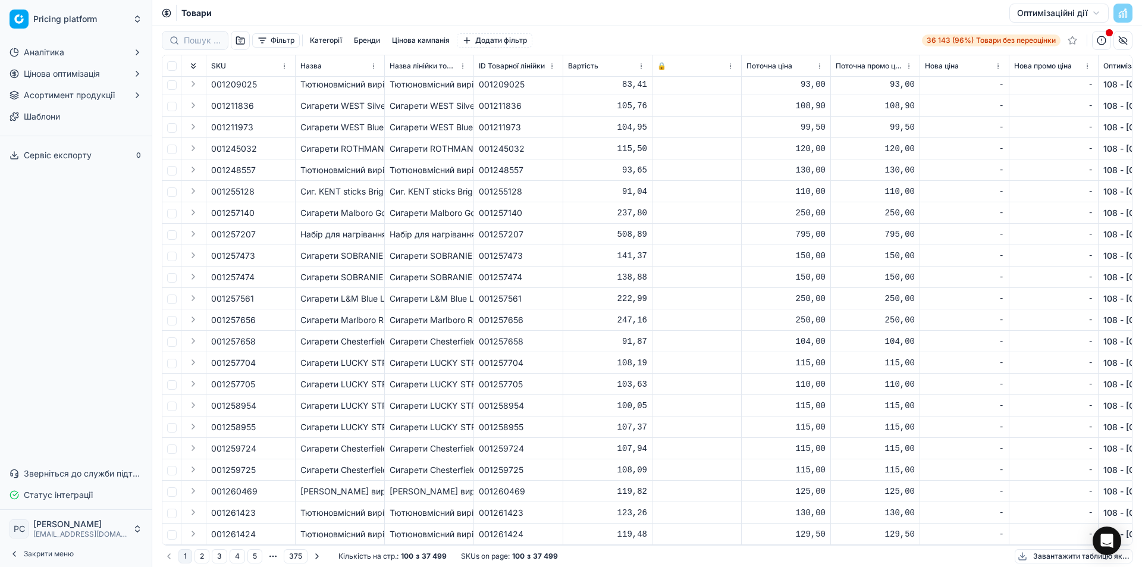
click at [15, 555] on icon at bounding box center [15, 554] width 10 height 10
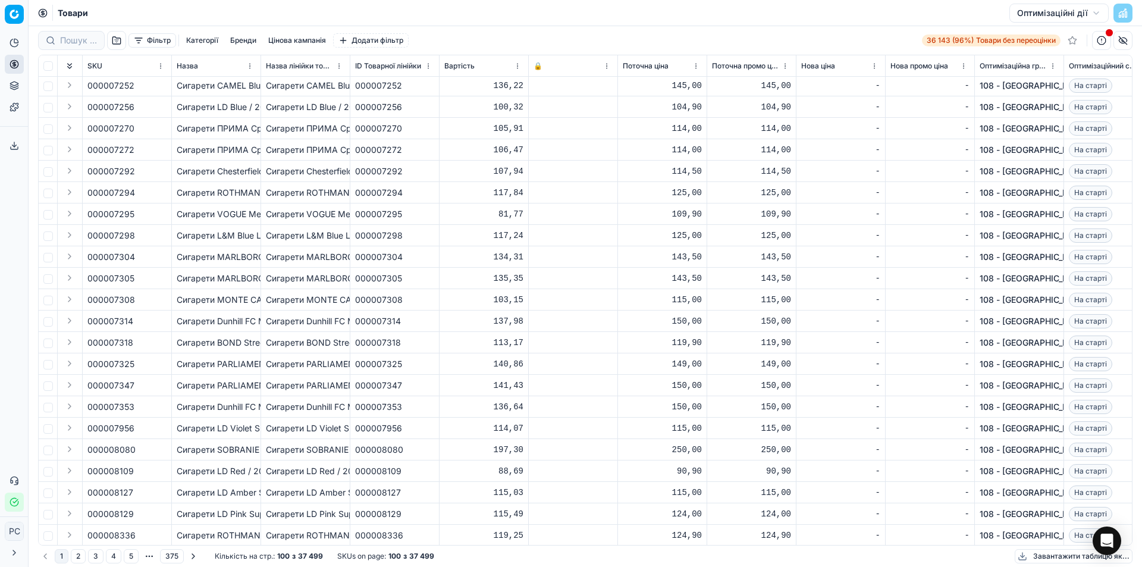
scroll to position [0, 0]
click at [345, 40] on button "Додати фільтр" at bounding box center [371, 40] width 76 height 14
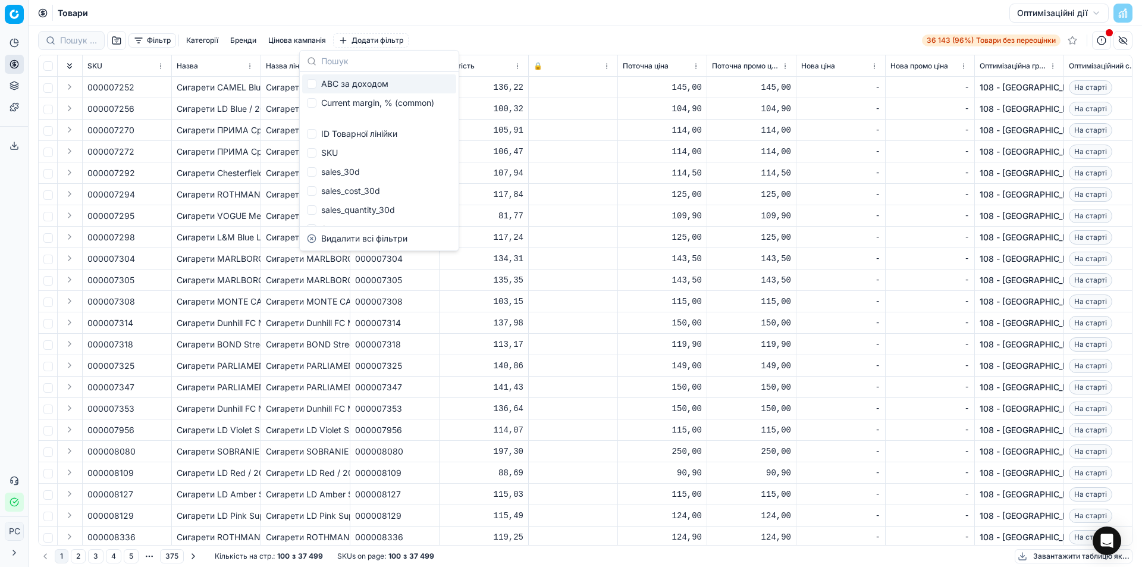
click at [493, 33] on div "Фільтр Категорії [PERSON_NAME] кампанія Додати фільтр 36 143 (96%) Товари без п…" at bounding box center [585, 40] width 1095 height 19
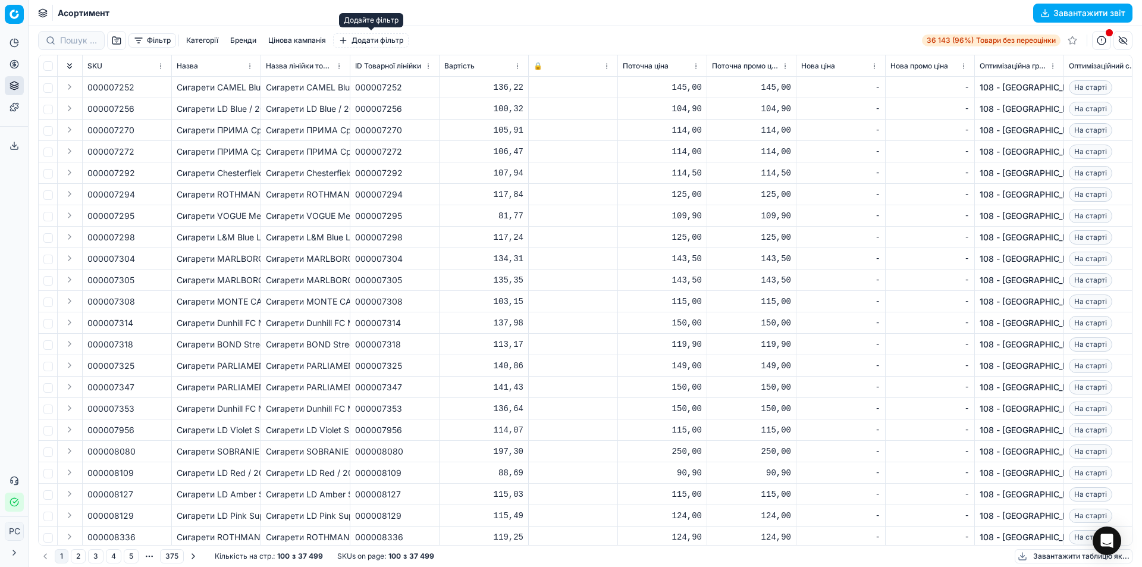
click at [344, 39] on button "Додати фільтр" at bounding box center [371, 40] width 76 height 14
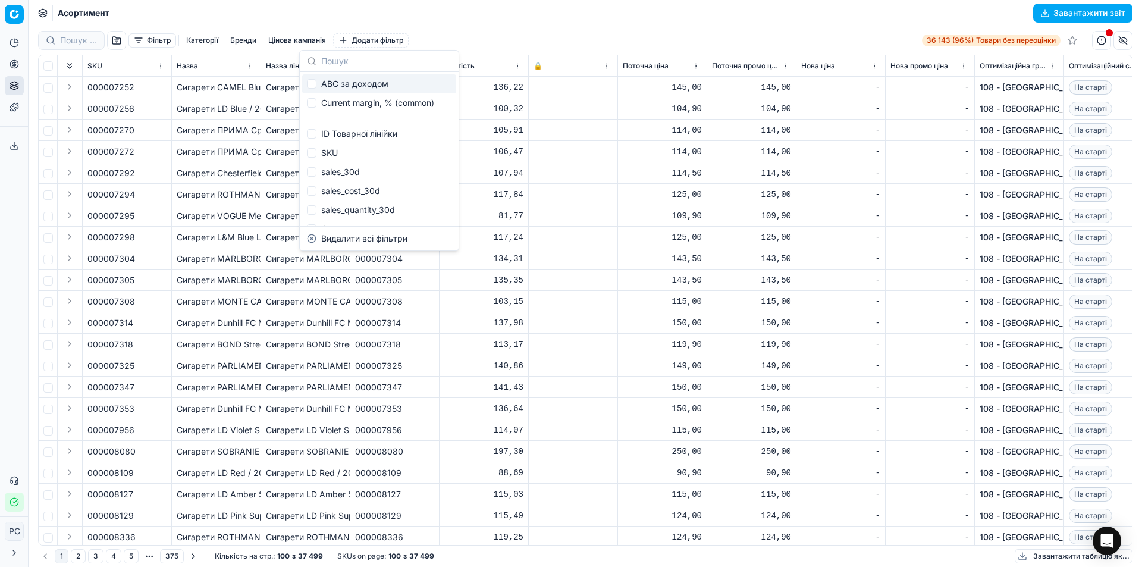
click at [342, 40] on button "Додати фільтр" at bounding box center [371, 40] width 76 height 14
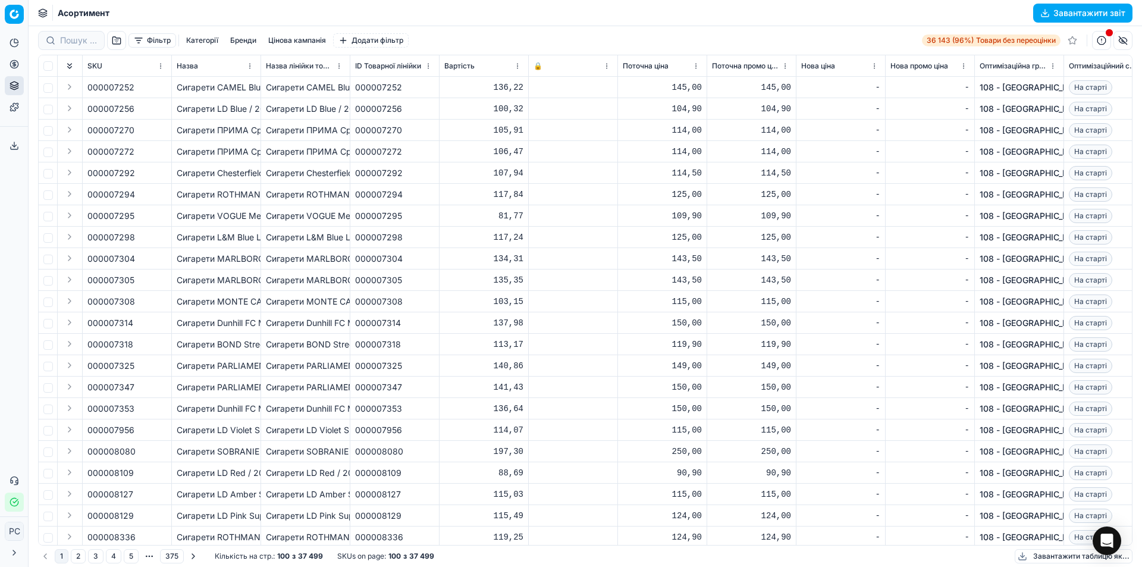
click at [465, 33] on div "Фільтр Категорії [PERSON_NAME] кампанія Додати фільтр 36 143 (96%) Товари без п…" at bounding box center [585, 40] width 1095 height 19
